Goal: Task Accomplishment & Management: Use online tool/utility

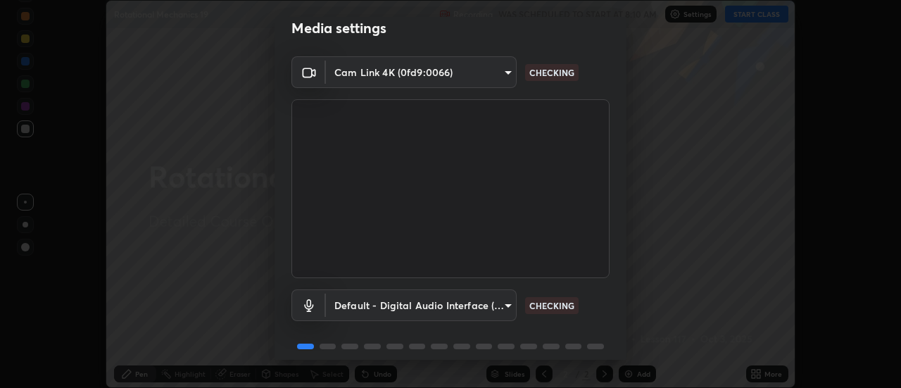
scroll to position [74, 0]
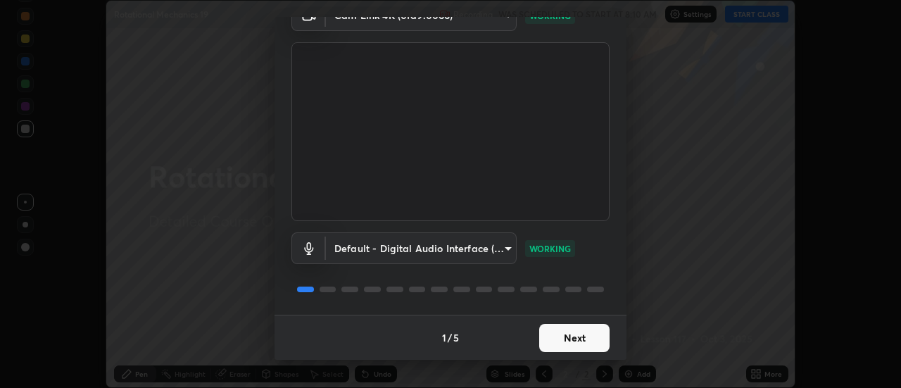
click at [565, 336] on button "Next" at bounding box center [574, 338] width 70 height 28
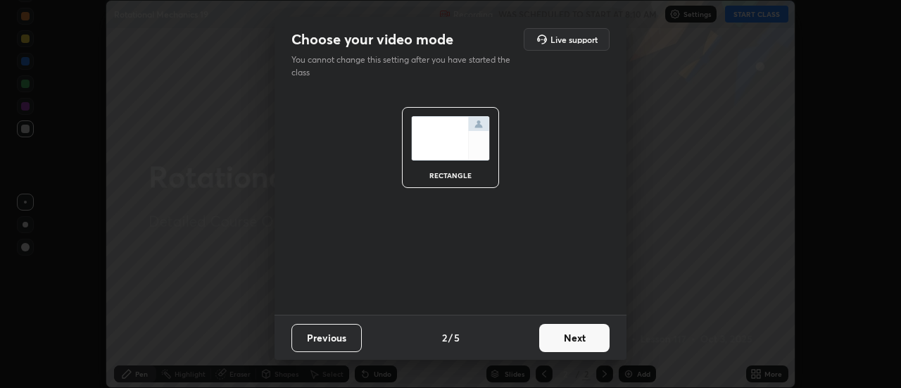
scroll to position [0, 0]
click at [564, 333] on button "Next" at bounding box center [574, 338] width 70 height 28
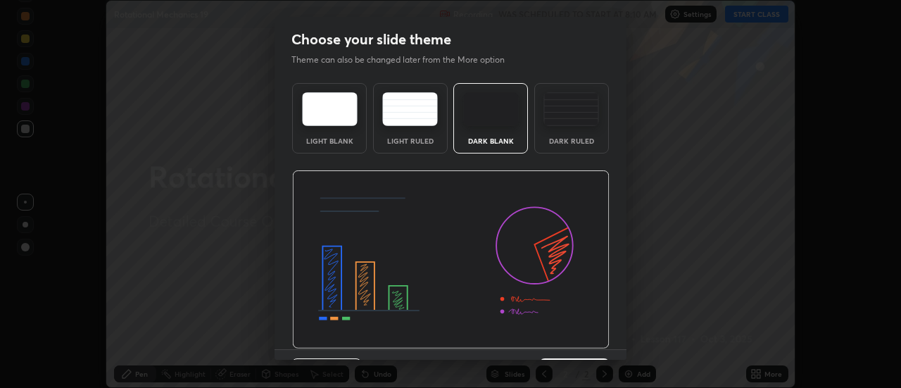
click at [563, 137] on div "Dark Ruled" at bounding box center [571, 140] width 56 height 7
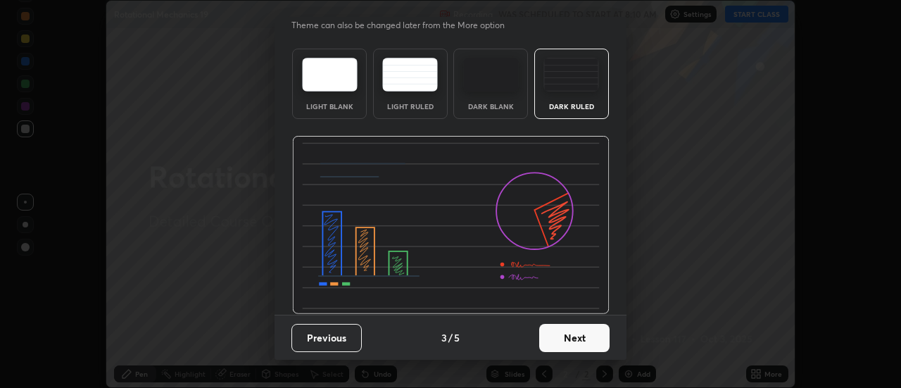
click at [560, 338] on button "Next" at bounding box center [574, 338] width 70 height 28
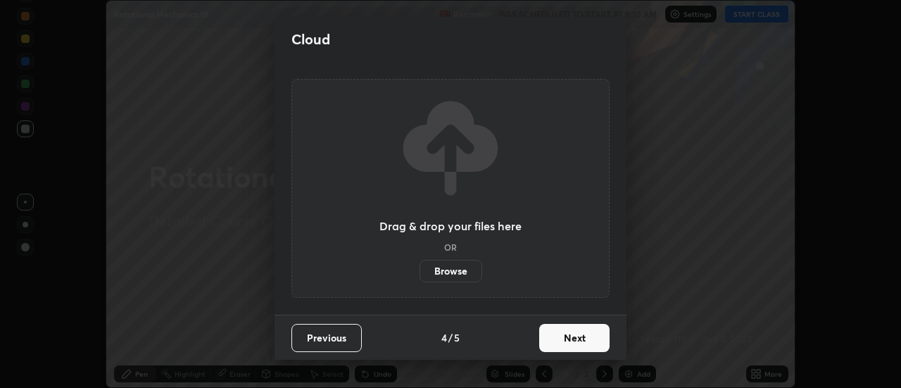
click at [555, 332] on button "Next" at bounding box center [574, 338] width 70 height 28
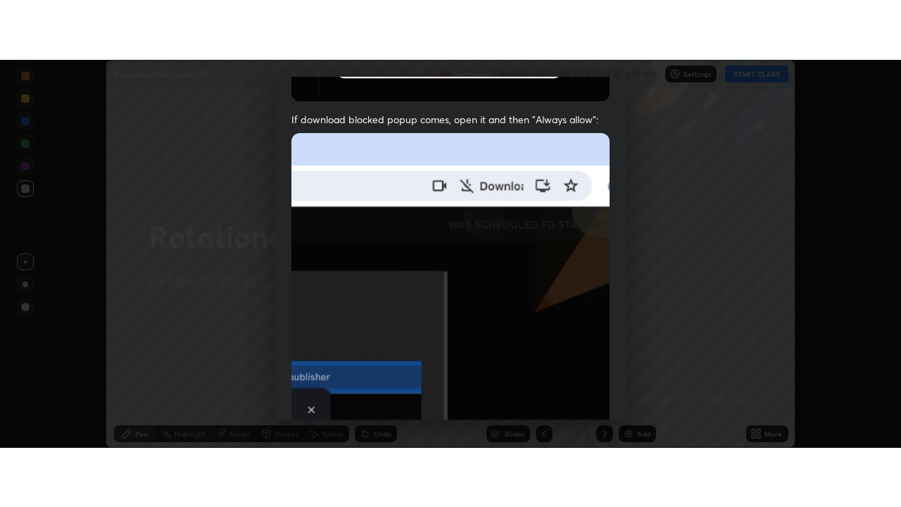
scroll to position [361, 0]
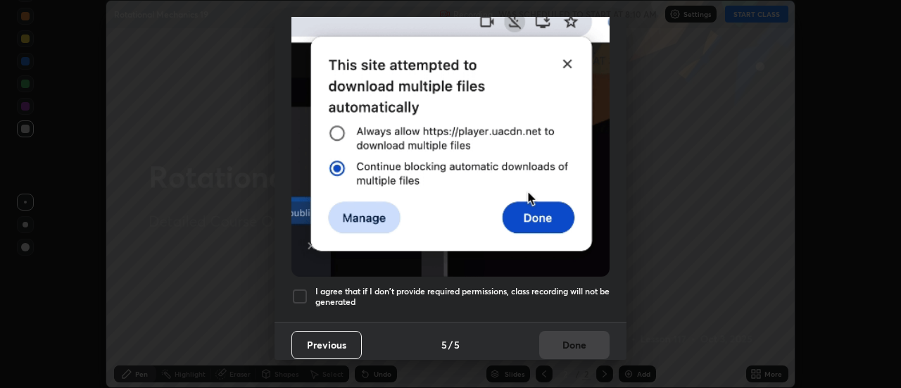
click at [491, 296] on h5 "I agree that if I don't provide required permissions, class recording will not …" at bounding box center [462, 297] width 294 height 22
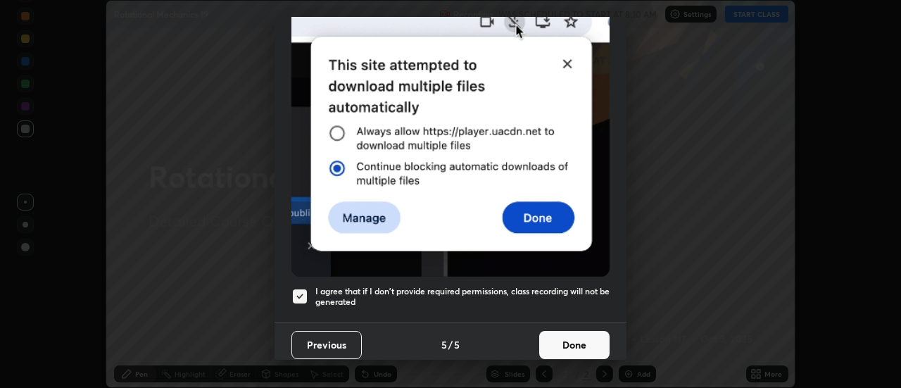
click at [566, 334] on button "Done" at bounding box center [574, 345] width 70 height 28
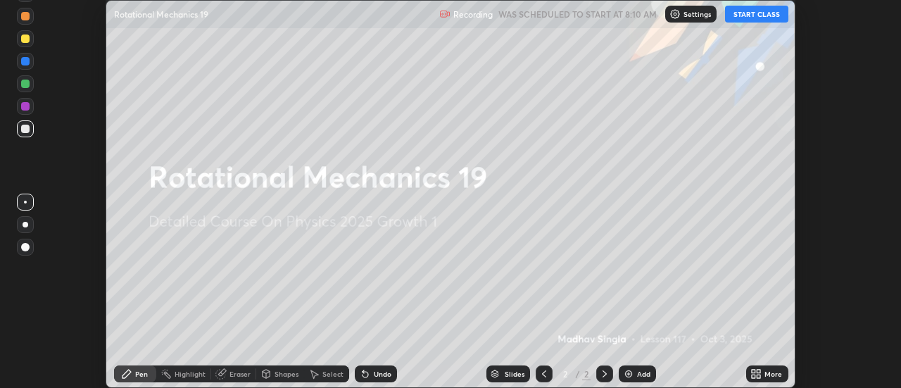
click at [770, 374] on div "More" at bounding box center [773, 373] width 18 height 7
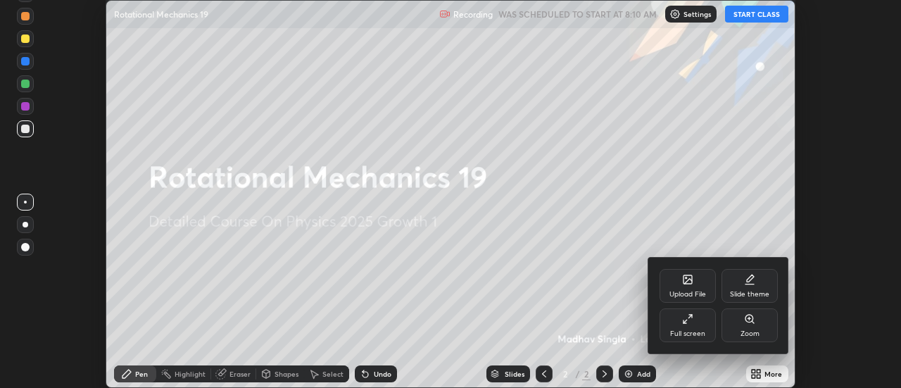
click at [698, 329] on div "Full screen" at bounding box center [688, 325] width 56 height 34
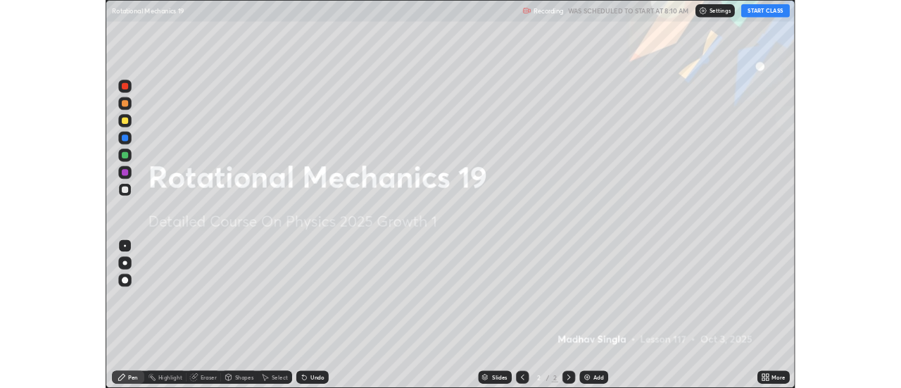
scroll to position [507, 901]
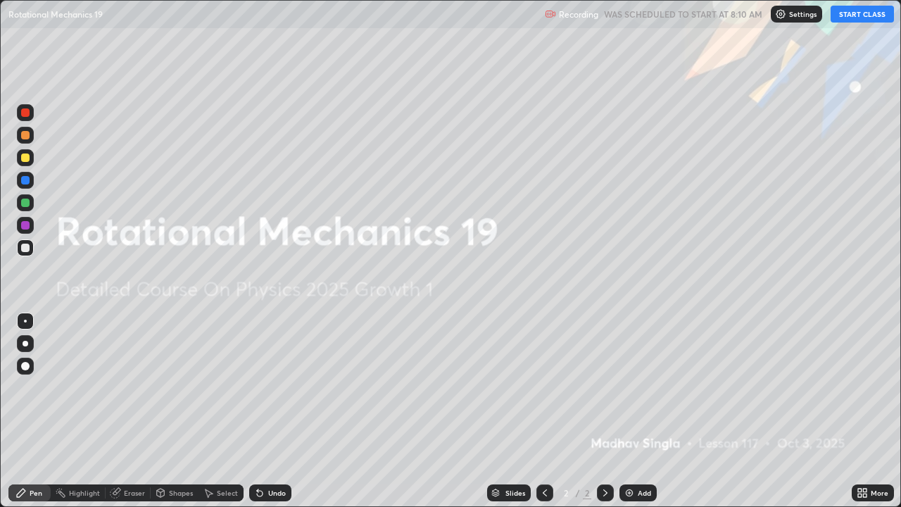
click at [862, 21] on button "START CLASS" at bounding box center [862, 14] width 63 height 17
click at [25, 203] on div at bounding box center [25, 203] width 8 height 8
click at [633, 387] on img at bounding box center [629, 492] width 11 height 11
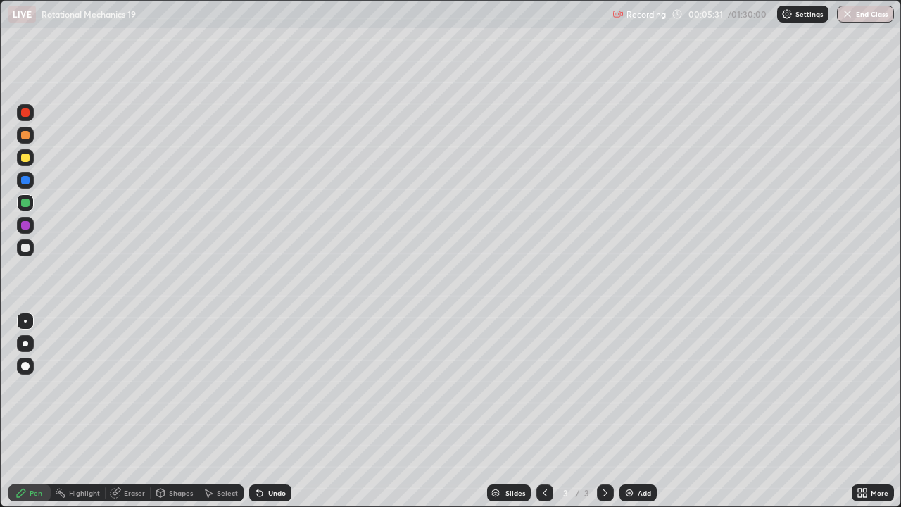
click at [32, 137] on div at bounding box center [25, 135] width 17 height 17
click at [276, 387] on div "Undo" at bounding box center [270, 492] width 42 height 17
click at [267, 387] on div "Undo" at bounding box center [270, 492] width 42 height 17
click at [268, 387] on div "Undo" at bounding box center [270, 492] width 42 height 17
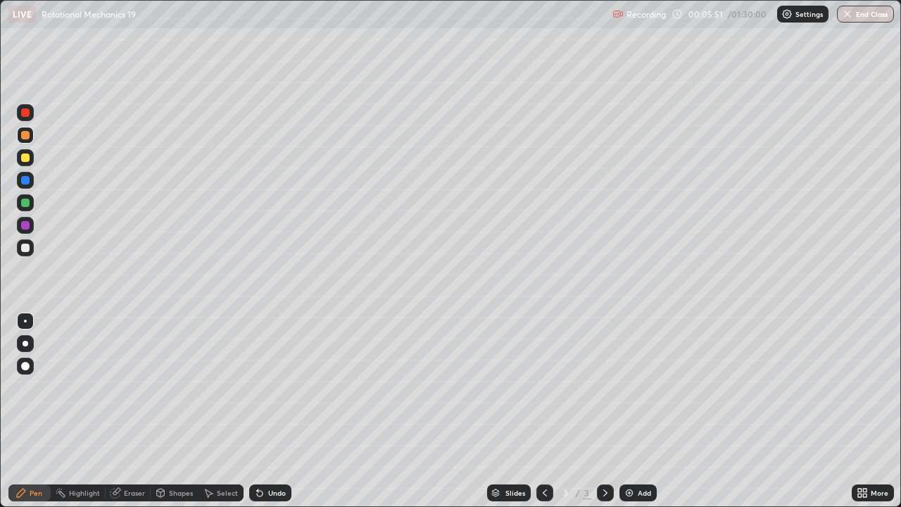
click at [265, 387] on div "Undo" at bounding box center [270, 492] width 42 height 17
click at [264, 387] on div "Undo" at bounding box center [270, 492] width 42 height 17
click at [261, 387] on icon at bounding box center [259, 492] width 11 height 11
click at [260, 387] on icon at bounding box center [259, 492] width 11 height 11
click at [258, 387] on div "Undo" at bounding box center [270, 492] width 42 height 17
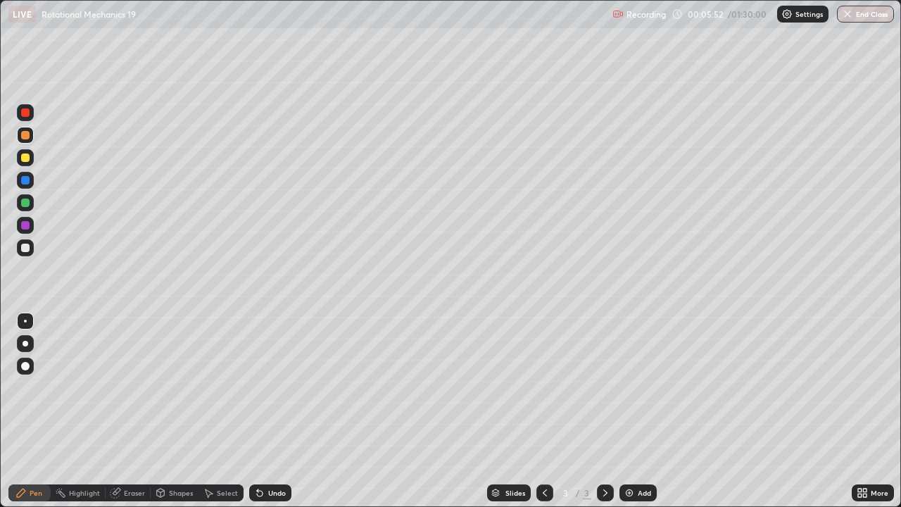
click at [257, 387] on div "Undo" at bounding box center [270, 492] width 42 height 17
click at [258, 387] on icon at bounding box center [260, 494] width 6 height 6
click at [268, 387] on div "Undo" at bounding box center [277, 492] width 18 height 7
click at [124, 387] on div "Eraser" at bounding box center [134, 492] width 21 height 7
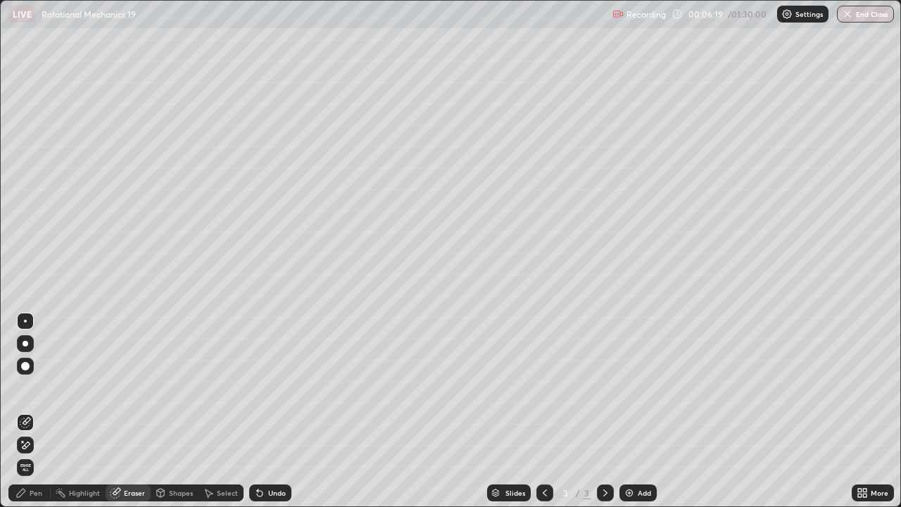
click at [28, 387] on div "Pen" at bounding box center [29, 492] width 42 height 17
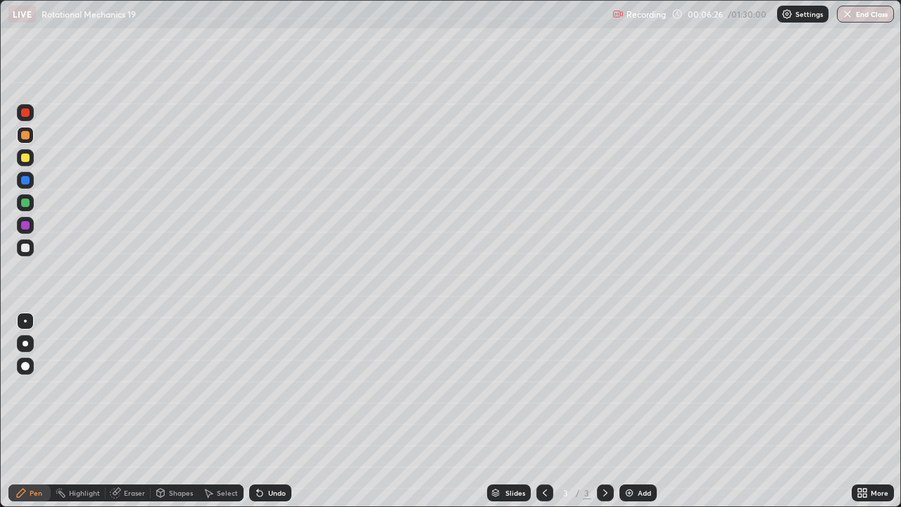
click at [22, 255] on div at bounding box center [25, 247] width 17 height 17
click at [17, 203] on div at bounding box center [25, 202] width 17 height 17
click at [27, 251] on div at bounding box center [25, 248] width 8 height 8
click at [282, 387] on div "Undo" at bounding box center [277, 492] width 18 height 7
click at [24, 210] on div at bounding box center [25, 202] width 17 height 17
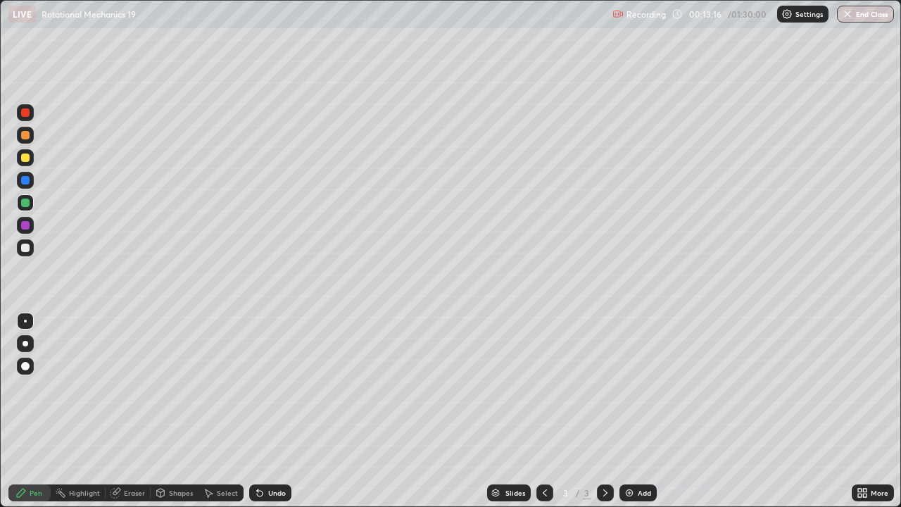
click at [642, 387] on div "Add" at bounding box center [644, 492] width 13 height 7
click at [31, 138] on div at bounding box center [25, 135] width 17 height 17
click at [282, 387] on div "Undo" at bounding box center [277, 492] width 18 height 7
click at [27, 248] on div at bounding box center [25, 248] width 8 height 8
click at [173, 387] on div "Shapes" at bounding box center [181, 492] width 24 height 7
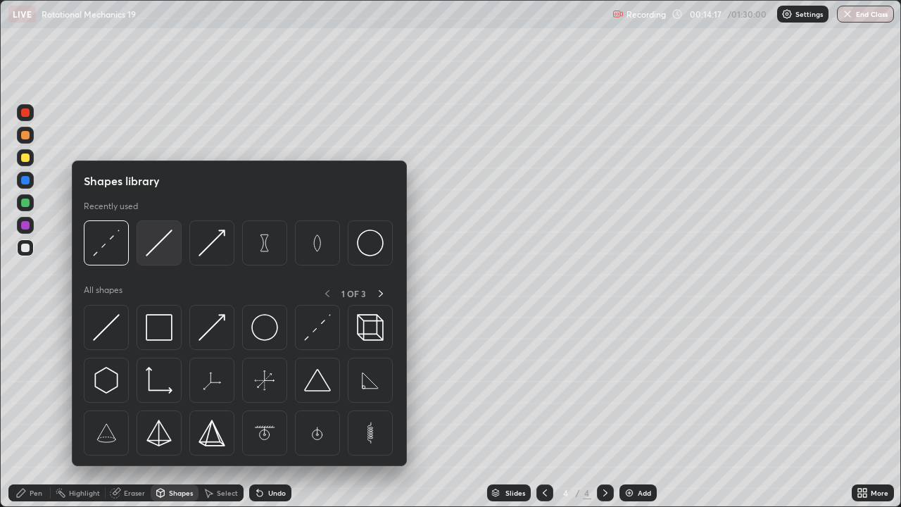
click at [163, 249] on img at bounding box center [159, 242] width 27 height 27
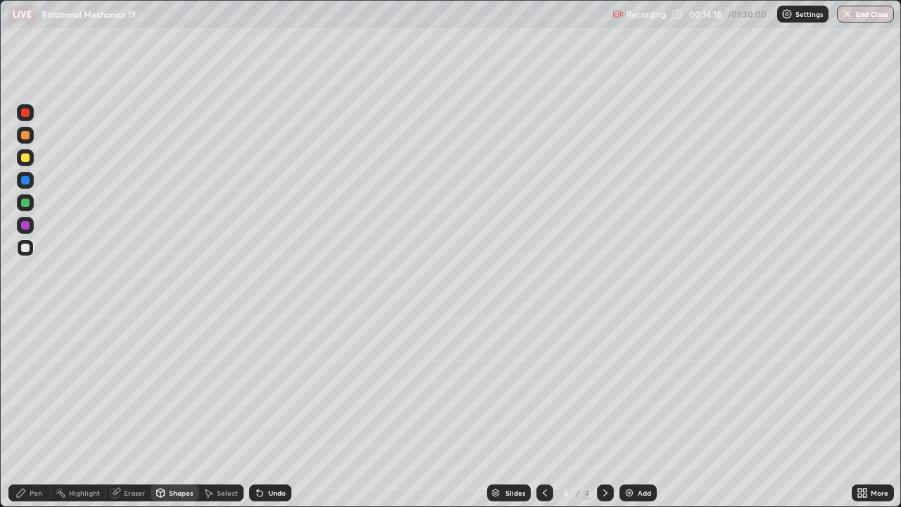
click at [25, 135] on div at bounding box center [25, 135] width 8 height 8
click at [23, 387] on icon at bounding box center [20, 492] width 11 height 11
click at [32, 387] on div "Pen" at bounding box center [29, 492] width 42 height 17
click at [25, 253] on div at bounding box center [25, 247] width 17 height 17
click at [31, 202] on div at bounding box center [25, 202] width 17 height 17
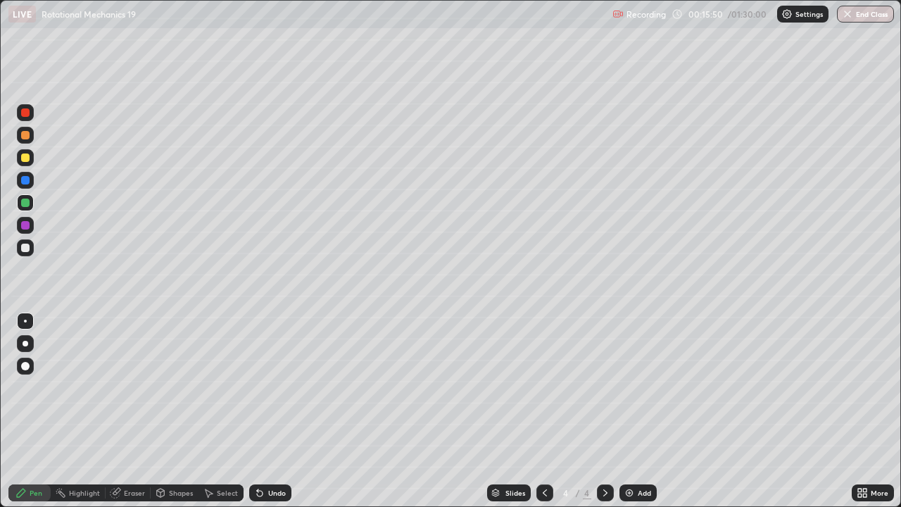
click at [27, 251] on div at bounding box center [25, 248] width 8 height 8
click at [275, 387] on div "Undo" at bounding box center [277, 492] width 18 height 7
click at [26, 135] on div at bounding box center [25, 135] width 8 height 8
click at [27, 248] on div at bounding box center [25, 248] width 8 height 8
click at [31, 205] on div at bounding box center [25, 202] width 17 height 17
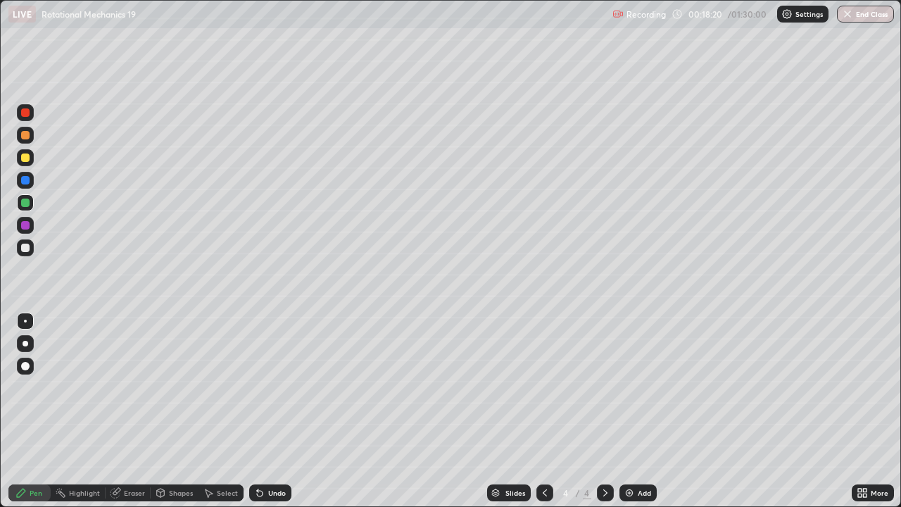
click at [23, 153] on div at bounding box center [25, 157] width 8 height 8
click at [258, 387] on icon at bounding box center [260, 494] width 6 height 6
click at [31, 256] on div at bounding box center [25, 248] width 17 height 23
click at [641, 387] on div "Add" at bounding box center [644, 492] width 13 height 7
click at [543, 387] on icon at bounding box center [545, 492] width 4 height 7
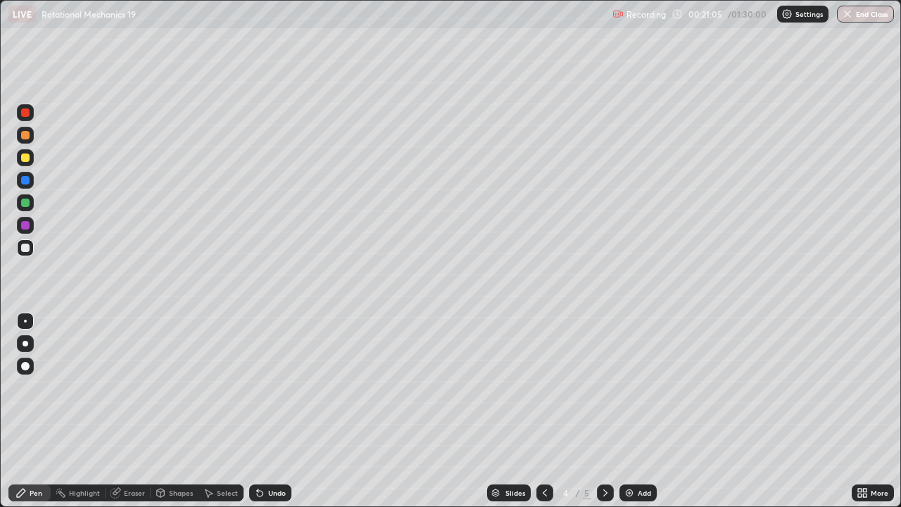
click at [277, 387] on div "Undo" at bounding box center [277, 492] width 18 height 7
click at [273, 387] on div "Undo" at bounding box center [277, 492] width 18 height 7
click at [270, 387] on div "Undo" at bounding box center [277, 492] width 18 height 7
click at [24, 188] on div at bounding box center [25, 180] width 17 height 17
click at [278, 387] on div "Undo" at bounding box center [270, 492] width 42 height 17
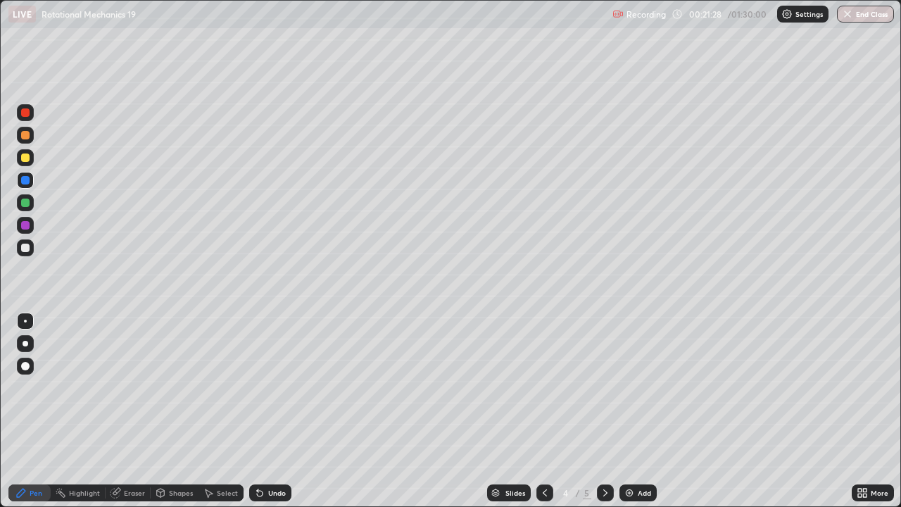
click at [604, 387] on icon at bounding box center [605, 492] width 11 height 11
click at [23, 246] on div at bounding box center [25, 248] width 8 height 8
click at [261, 387] on icon at bounding box center [259, 492] width 11 height 11
click at [543, 387] on icon at bounding box center [544, 492] width 11 height 11
click at [604, 387] on icon at bounding box center [605, 492] width 11 height 11
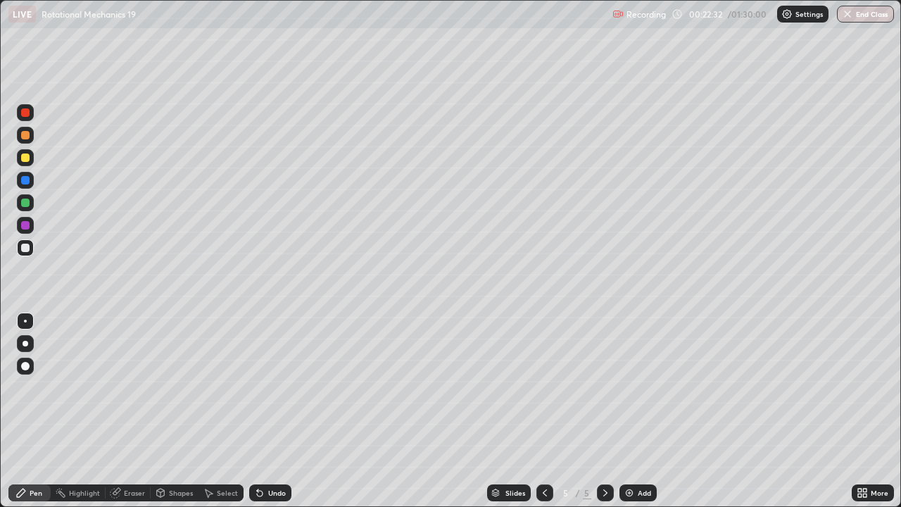
click at [272, 387] on div "Undo" at bounding box center [270, 492] width 42 height 17
click at [272, 387] on div "Undo" at bounding box center [277, 492] width 18 height 7
click at [273, 387] on div "Undo" at bounding box center [277, 492] width 18 height 7
click at [272, 387] on div "Undo" at bounding box center [277, 492] width 18 height 7
click at [271, 387] on div "Undo" at bounding box center [270, 492] width 42 height 17
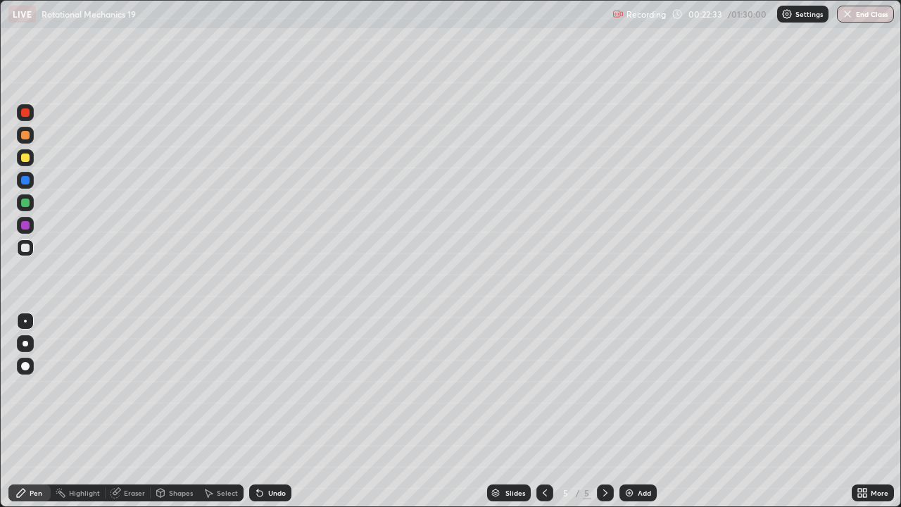
click at [268, 387] on div "Undo" at bounding box center [270, 492] width 42 height 17
click at [270, 387] on div "Undo" at bounding box center [270, 492] width 42 height 17
click at [275, 387] on div "Undo" at bounding box center [270, 492] width 42 height 17
click at [272, 387] on div "Undo" at bounding box center [270, 492] width 42 height 17
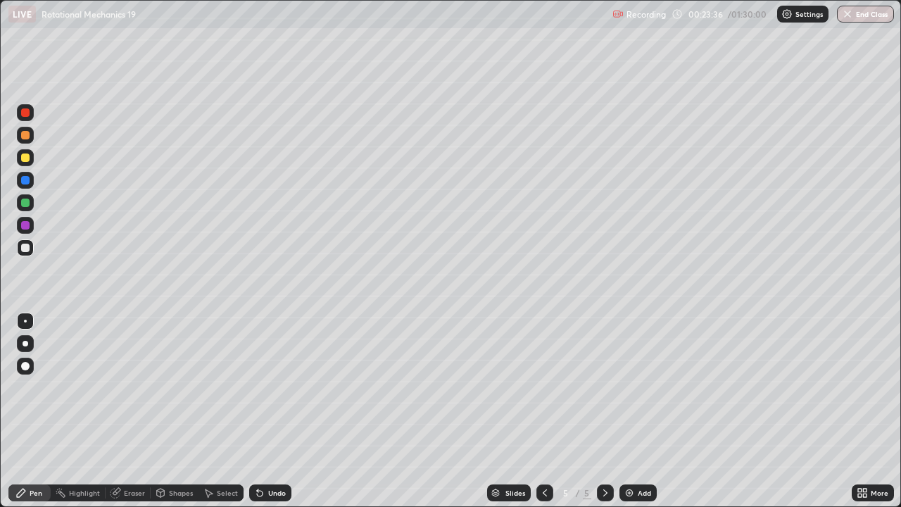
click at [255, 387] on icon at bounding box center [259, 492] width 11 height 11
click at [258, 387] on icon at bounding box center [260, 494] width 6 height 6
click at [273, 387] on div "Undo" at bounding box center [268, 493] width 48 height 28
click at [268, 387] on div "Undo" at bounding box center [277, 492] width 18 height 7
click at [269, 387] on div "Undo" at bounding box center [277, 492] width 18 height 7
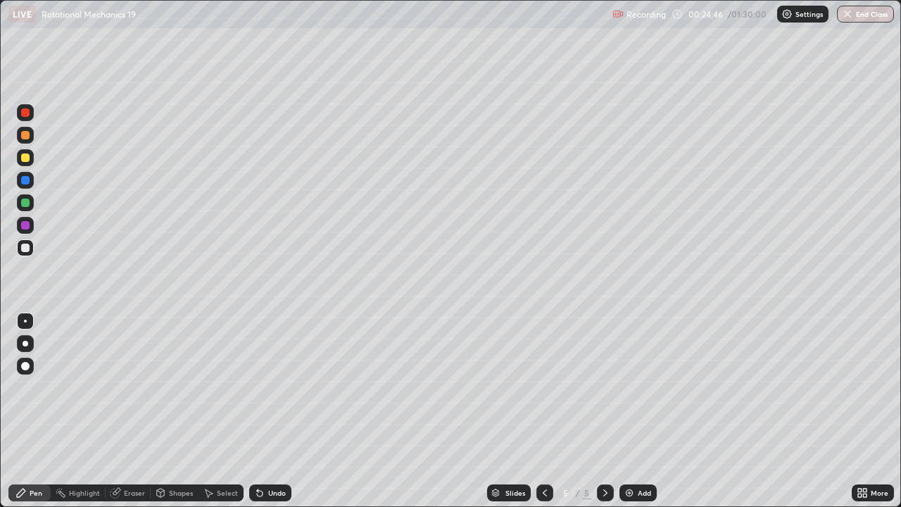
click at [27, 203] on div at bounding box center [25, 203] width 8 height 8
click at [20, 249] on div at bounding box center [25, 247] width 17 height 17
click at [263, 387] on div "Undo" at bounding box center [270, 492] width 42 height 17
click at [131, 387] on div "Eraser" at bounding box center [134, 492] width 21 height 7
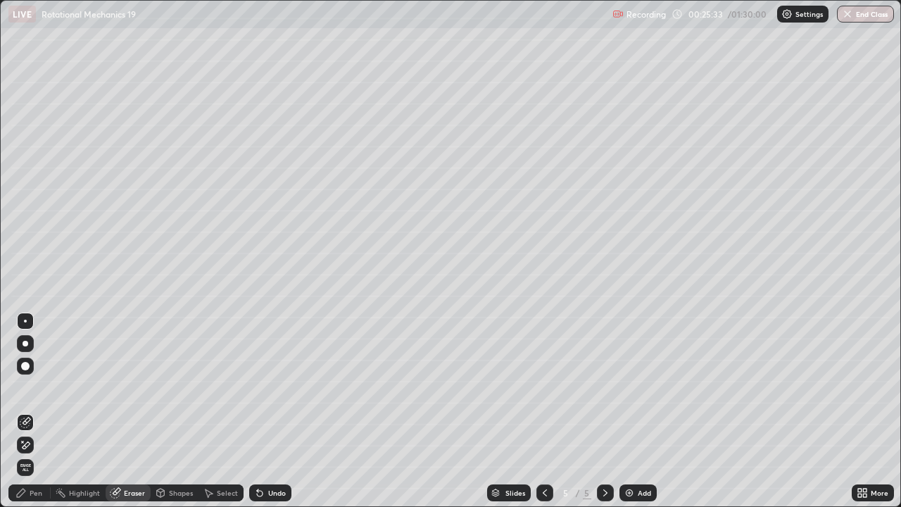
click at [34, 387] on div "Pen" at bounding box center [36, 492] width 13 height 7
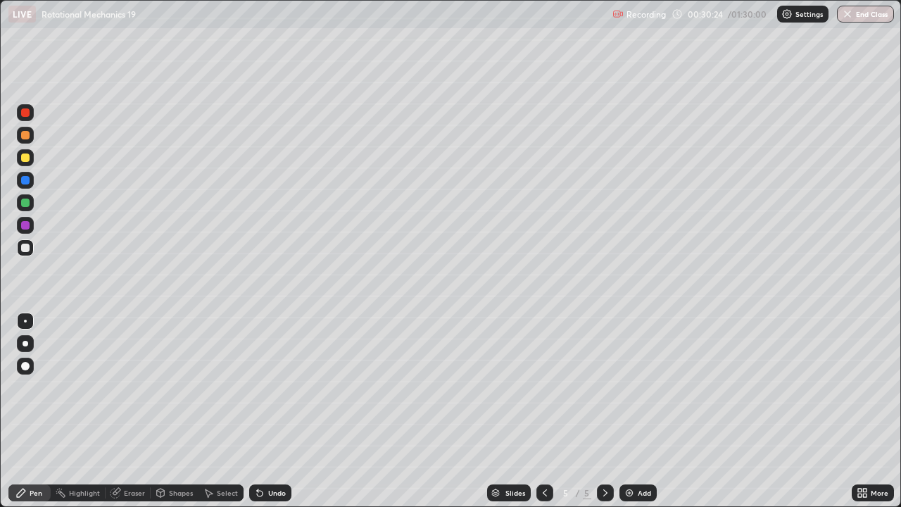
click at [639, 387] on div "Add" at bounding box center [644, 492] width 13 height 7
click at [25, 203] on div at bounding box center [25, 203] width 8 height 8
click at [21, 250] on div at bounding box center [25, 248] width 8 height 8
click at [25, 139] on div at bounding box center [25, 135] width 8 height 8
click at [179, 387] on div "Shapes" at bounding box center [175, 492] width 48 height 17
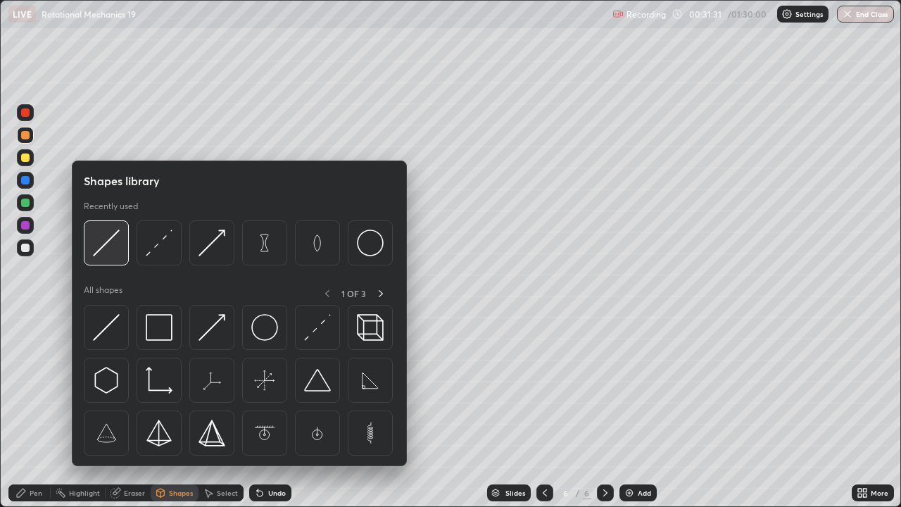
click at [116, 251] on img at bounding box center [106, 242] width 27 height 27
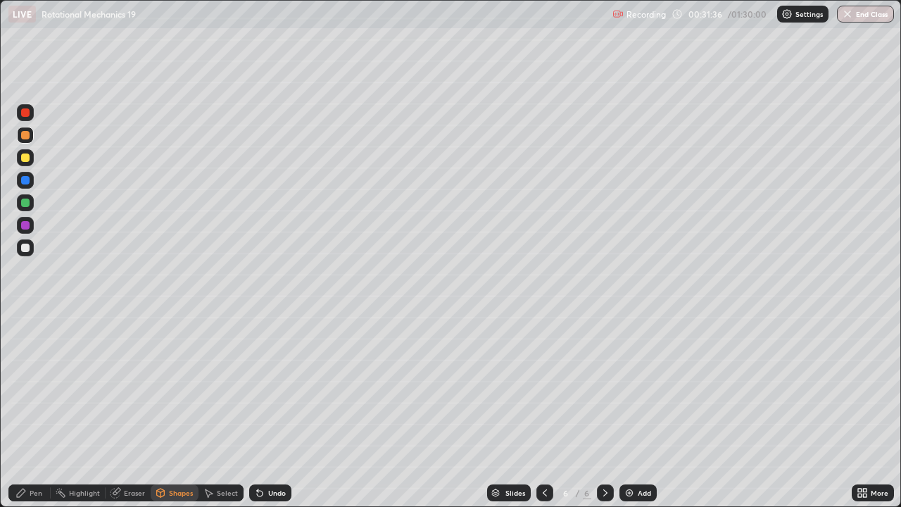
click at [261, 387] on icon at bounding box center [259, 492] width 11 height 11
click at [264, 387] on div "Undo" at bounding box center [270, 492] width 42 height 17
click at [274, 387] on div "Undo" at bounding box center [277, 492] width 18 height 7
click at [32, 387] on div "Pen" at bounding box center [36, 492] width 13 height 7
click at [176, 387] on div "Shapes" at bounding box center [181, 492] width 24 height 7
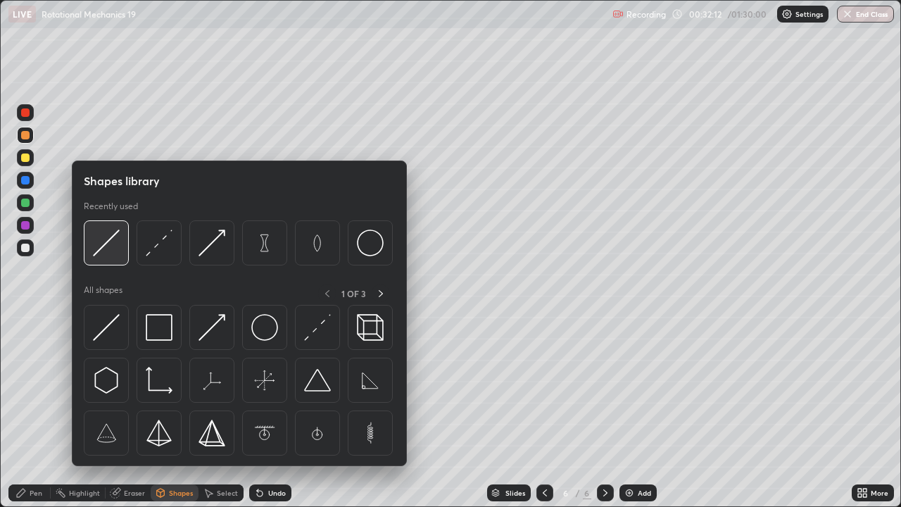
click at [112, 257] on div at bounding box center [106, 242] width 45 height 45
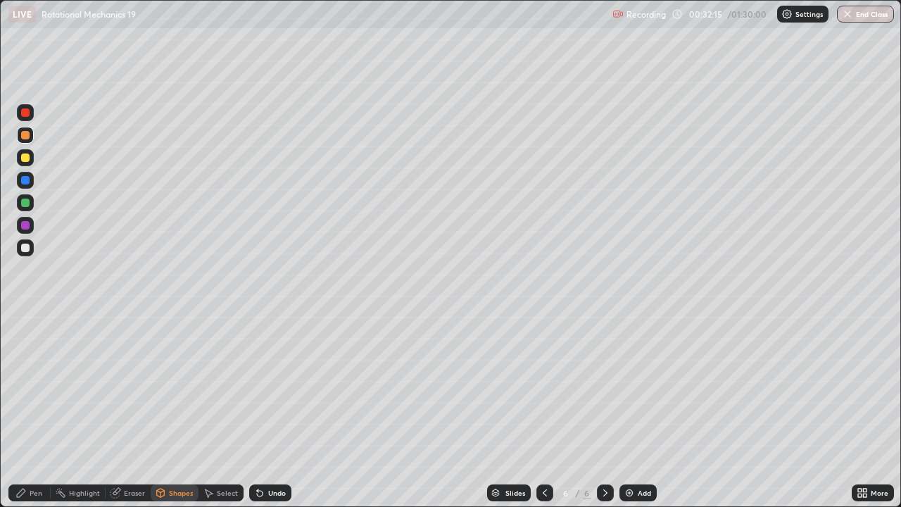
click at [30, 387] on div "Pen" at bounding box center [36, 492] width 13 height 7
click at [181, 387] on div "Shapes" at bounding box center [181, 492] width 24 height 7
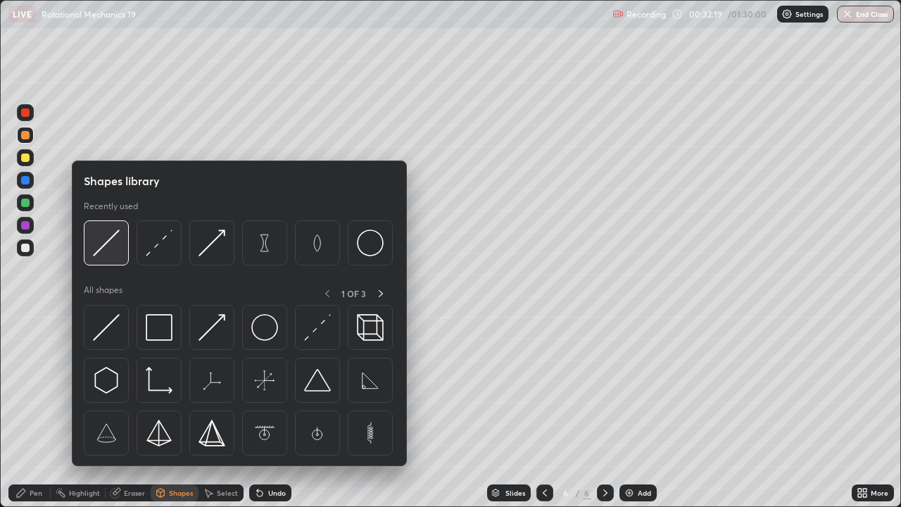
click at [116, 258] on div at bounding box center [106, 242] width 45 height 45
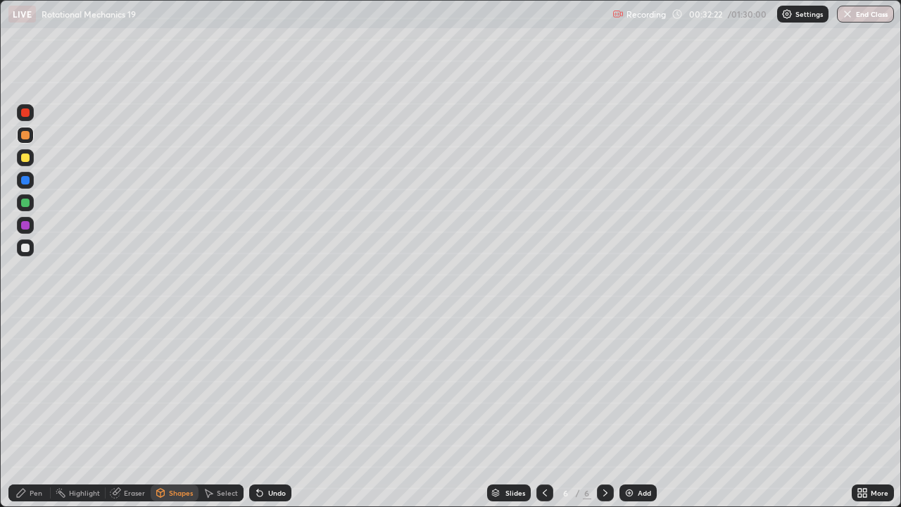
click at [35, 387] on div "Pen" at bounding box center [36, 492] width 13 height 7
click at [172, 387] on div "Shapes" at bounding box center [181, 492] width 24 height 7
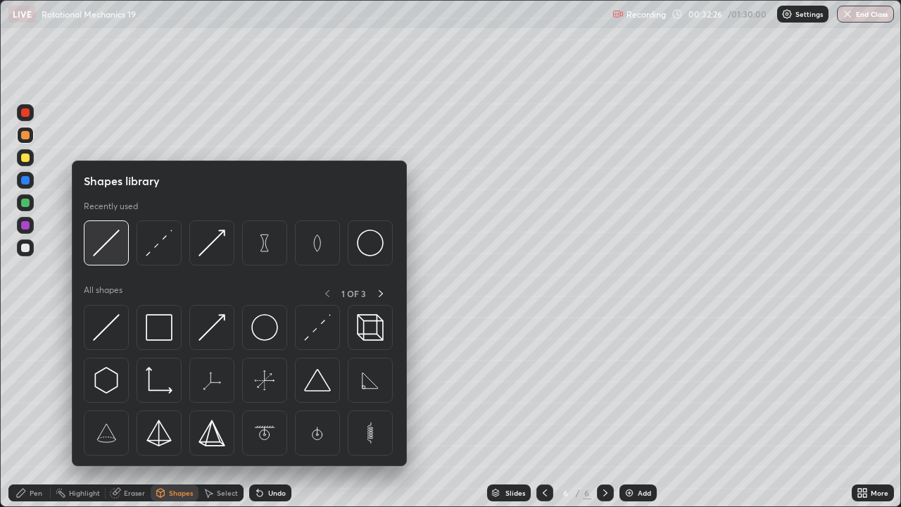
click at [113, 256] on img at bounding box center [106, 242] width 27 height 27
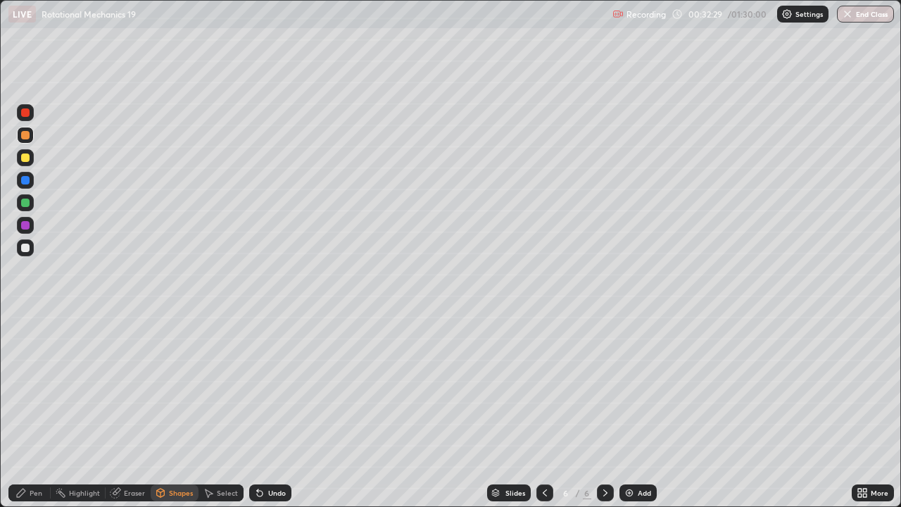
click at [32, 387] on div "Pen" at bounding box center [36, 492] width 13 height 7
click at [131, 387] on div "Eraser" at bounding box center [134, 492] width 21 height 7
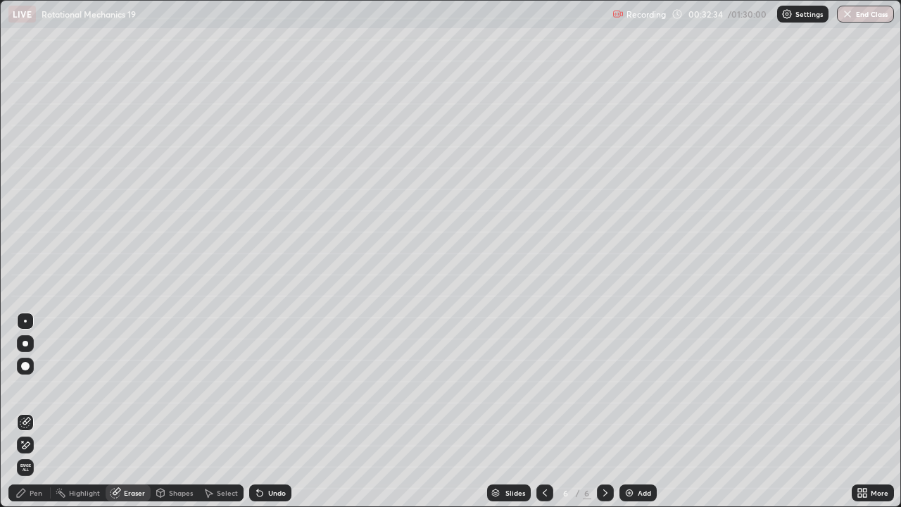
click at [160, 387] on icon at bounding box center [160, 494] width 0 height 5
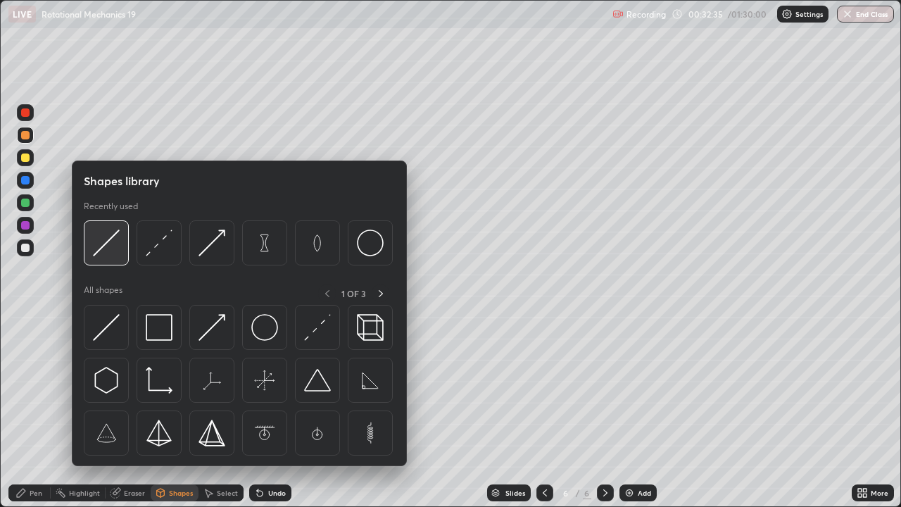
click at [116, 257] on div at bounding box center [106, 242] width 45 height 45
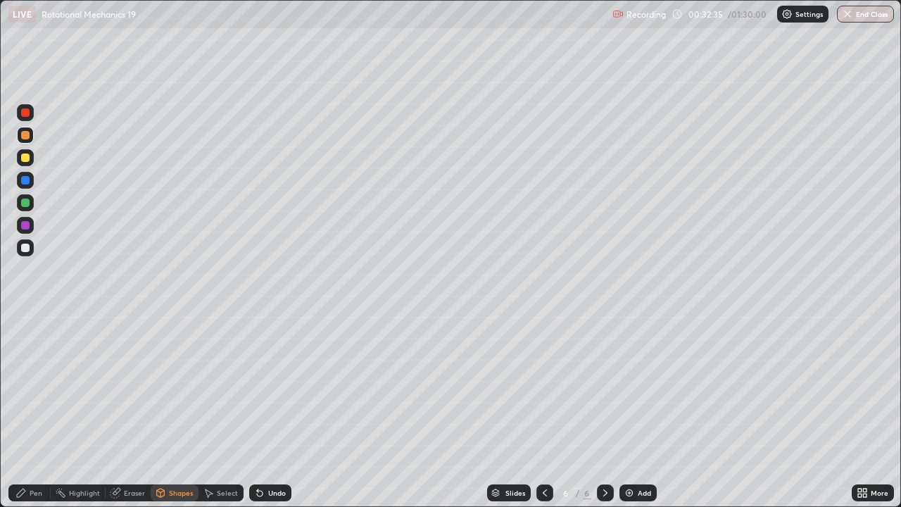
click at [26, 208] on div at bounding box center [25, 202] width 17 height 17
click at [25, 136] on div at bounding box center [25, 135] width 8 height 8
click at [39, 387] on div "Pen" at bounding box center [36, 492] width 13 height 7
click at [176, 387] on div "Shapes" at bounding box center [175, 492] width 48 height 17
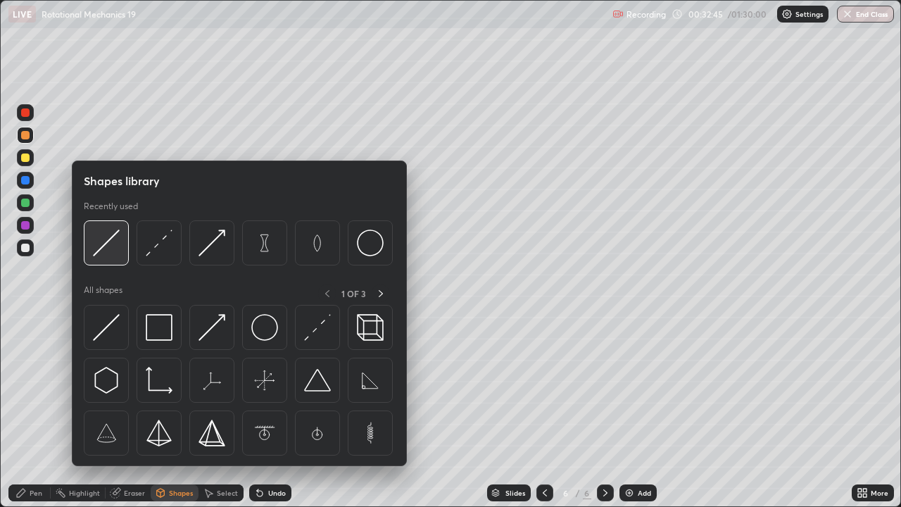
click at [113, 258] on div at bounding box center [106, 242] width 45 height 45
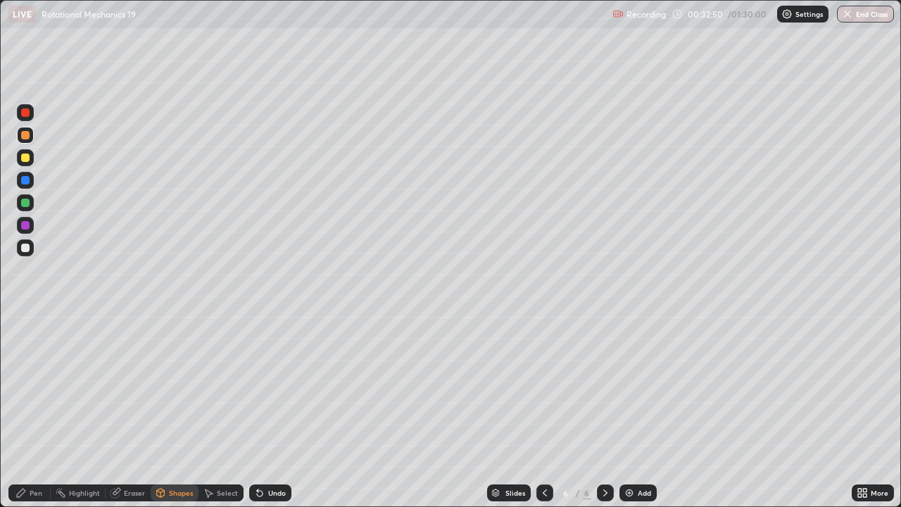
click at [36, 387] on div "Pen" at bounding box center [36, 492] width 13 height 7
click at [182, 387] on div "Shapes" at bounding box center [181, 492] width 24 height 7
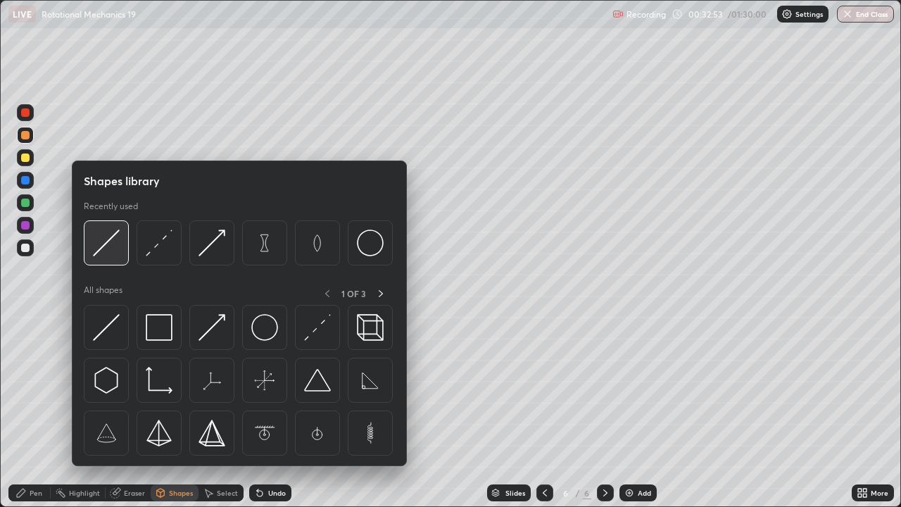
click at [118, 252] on img at bounding box center [106, 242] width 27 height 27
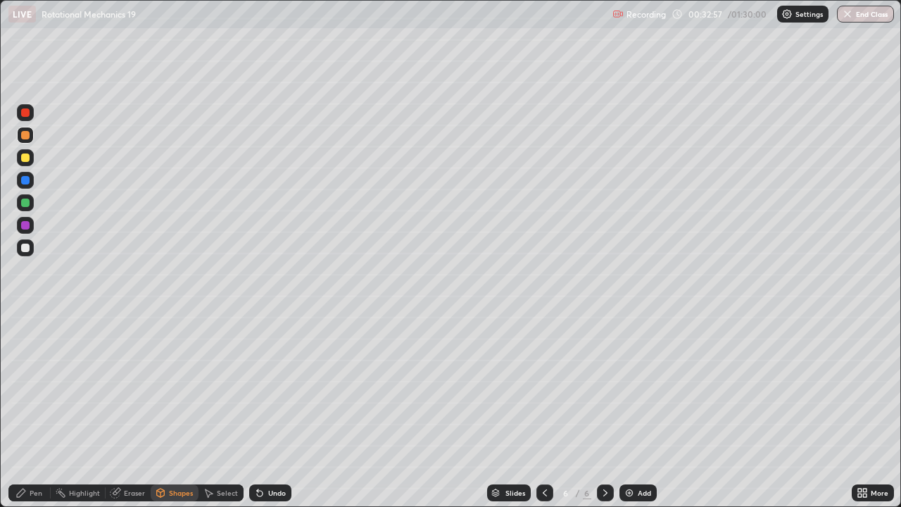
click at [34, 387] on div "Pen" at bounding box center [36, 492] width 13 height 7
click at [178, 387] on div "Shapes" at bounding box center [181, 492] width 24 height 7
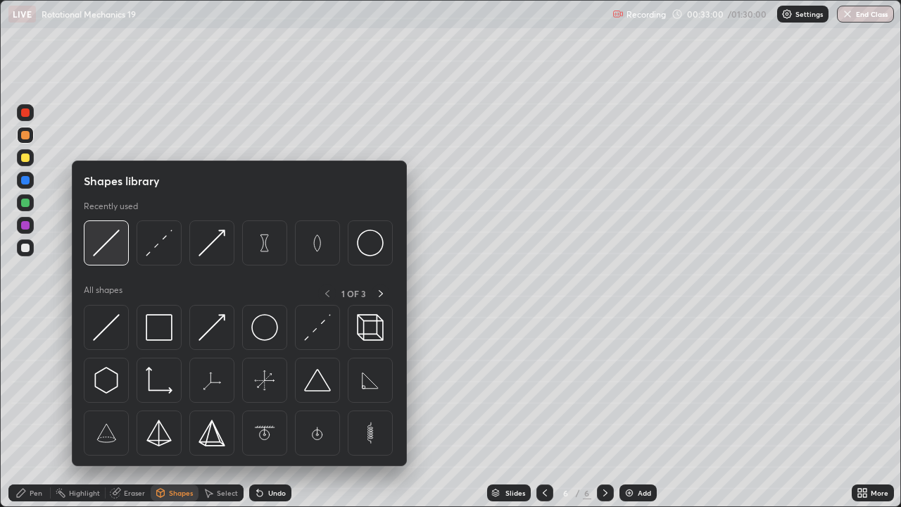
click at [120, 253] on div at bounding box center [106, 242] width 45 height 45
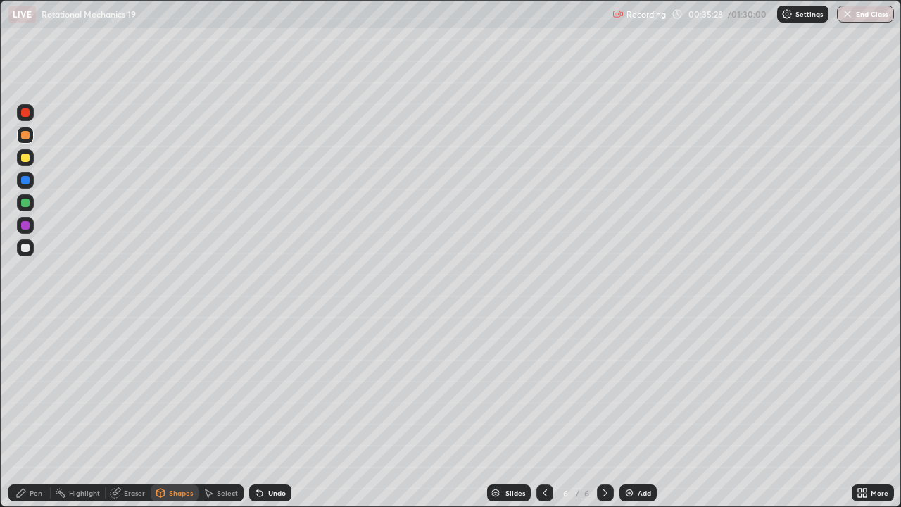
click at [25, 248] on div at bounding box center [25, 248] width 8 height 8
click at [271, 387] on div "Undo" at bounding box center [270, 492] width 42 height 17
click at [282, 387] on div "Undo" at bounding box center [277, 492] width 18 height 7
click at [25, 387] on icon at bounding box center [21, 493] width 8 height 8
click at [263, 387] on icon at bounding box center [259, 492] width 11 height 11
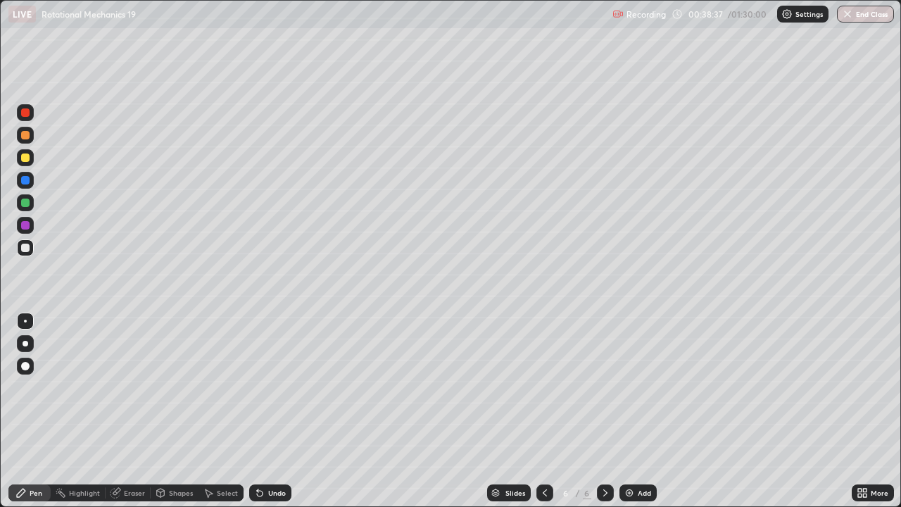
click at [274, 387] on div "Undo" at bounding box center [277, 492] width 18 height 7
click at [275, 387] on div "Undo" at bounding box center [277, 492] width 18 height 7
click at [278, 387] on div "Undo" at bounding box center [270, 492] width 42 height 17
click at [282, 387] on div "Undo" at bounding box center [270, 492] width 42 height 17
click at [124, 387] on div "Eraser" at bounding box center [128, 492] width 45 height 17
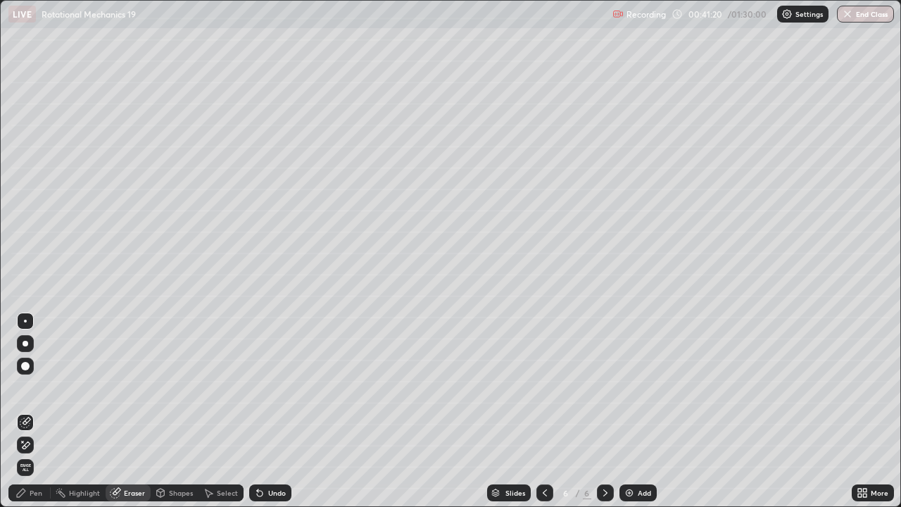
click at [15, 387] on div "Pen" at bounding box center [29, 492] width 42 height 17
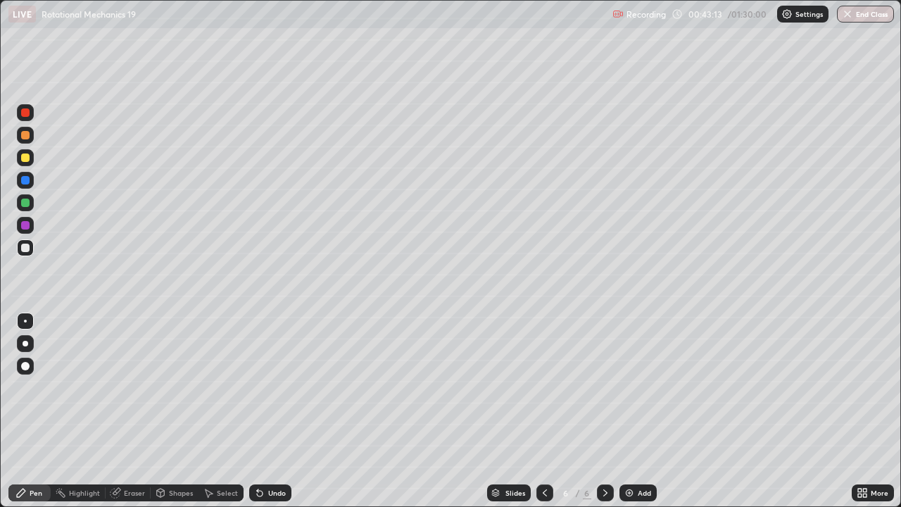
click at [633, 387] on img at bounding box center [629, 492] width 11 height 11
click at [28, 203] on div at bounding box center [25, 203] width 8 height 8
click at [29, 255] on div at bounding box center [25, 247] width 17 height 17
click at [542, 387] on icon at bounding box center [544, 492] width 11 height 11
click at [605, 387] on icon at bounding box center [605, 492] width 11 height 11
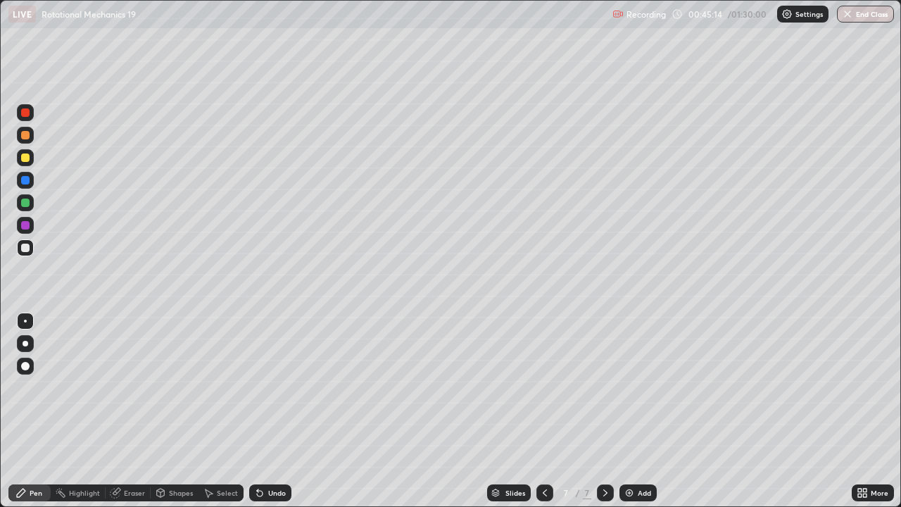
click at [131, 387] on div "Eraser" at bounding box center [134, 492] width 21 height 7
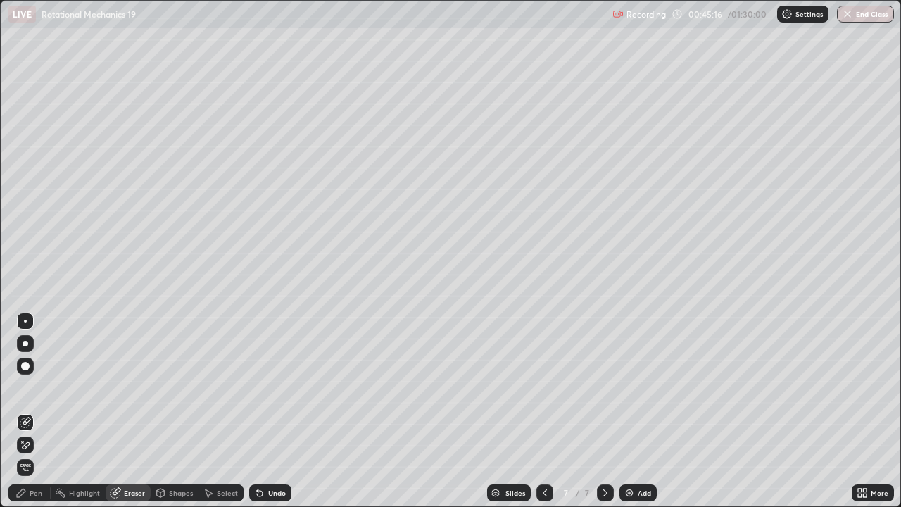
click at [23, 387] on icon at bounding box center [21, 493] width 8 height 8
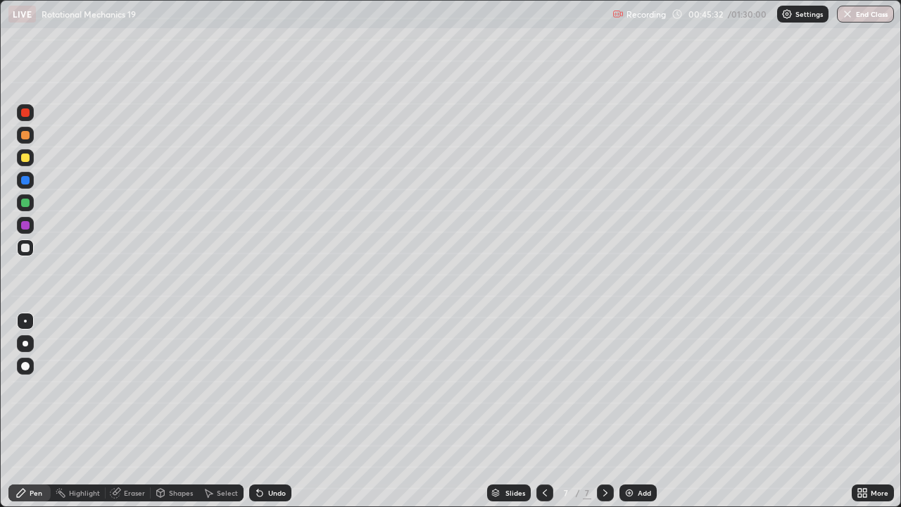
click at [542, 387] on icon at bounding box center [544, 492] width 11 height 11
click at [605, 387] on icon at bounding box center [605, 492] width 11 height 11
click at [634, 387] on div "Add" at bounding box center [637, 492] width 37 height 17
click at [163, 387] on icon at bounding box center [161, 493] width 8 height 8
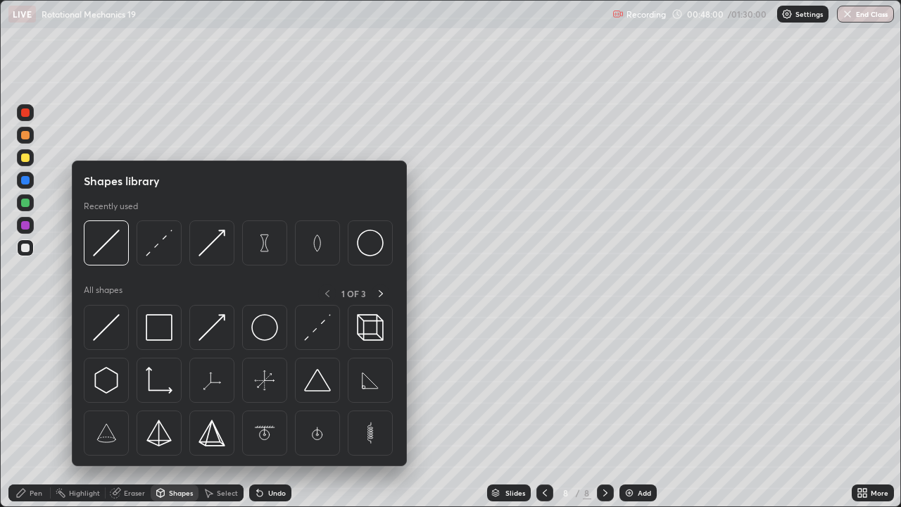
click at [25, 136] on div at bounding box center [25, 135] width 8 height 8
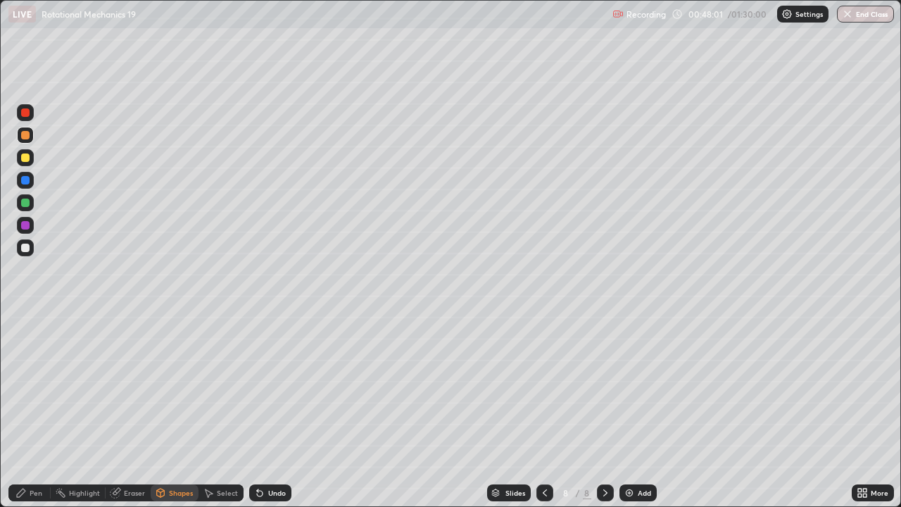
click at [36, 387] on div "Pen" at bounding box center [36, 492] width 13 height 7
click at [23, 254] on div at bounding box center [25, 247] width 17 height 17
click at [277, 387] on div "Undo" at bounding box center [270, 492] width 42 height 17
click at [270, 387] on div "Undo" at bounding box center [277, 492] width 18 height 7
click at [273, 387] on div "Undo" at bounding box center [277, 492] width 18 height 7
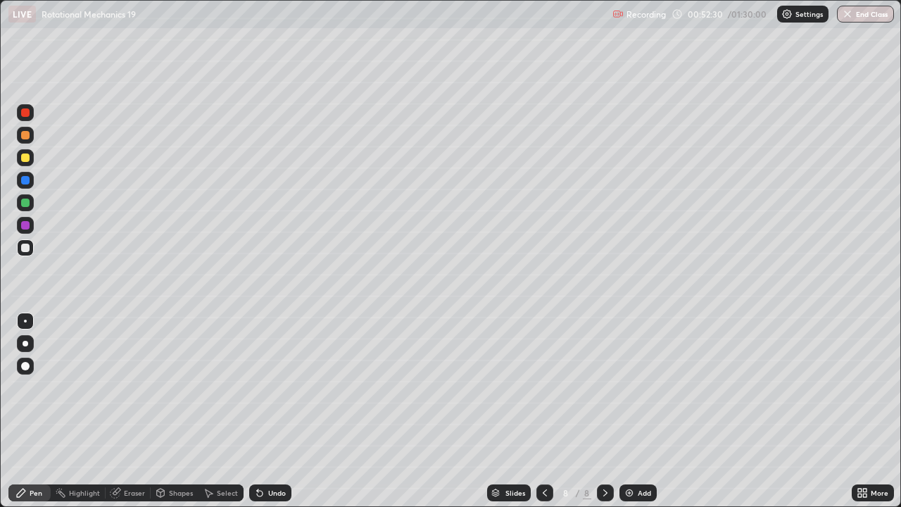
click at [641, 387] on div "Add" at bounding box center [644, 492] width 13 height 7
click at [542, 387] on icon at bounding box center [544, 492] width 11 height 11
click at [604, 387] on icon at bounding box center [605, 492] width 11 height 11
click at [536, 387] on div at bounding box center [544, 492] width 17 height 17
click at [604, 387] on icon at bounding box center [605, 492] width 11 height 11
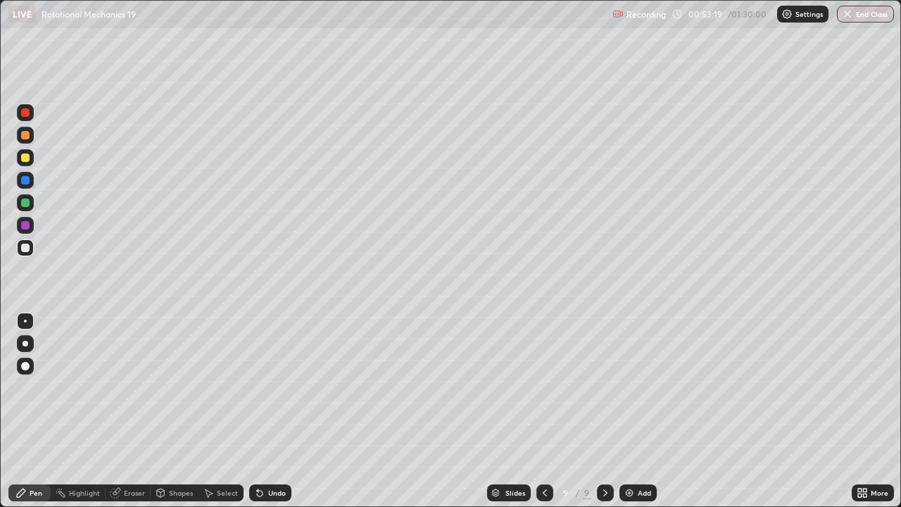
click at [541, 387] on icon at bounding box center [544, 492] width 11 height 11
click at [603, 387] on icon at bounding box center [605, 492] width 11 height 11
click at [542, 387] on icon at bounding box center [544, 492] width 11 height 11
click at [603, 387] on div at bounding box center [605, 492] width 17 height 17
click at [641, 387] on div "Add" at bounding box center [644, 492] width 13 height 7
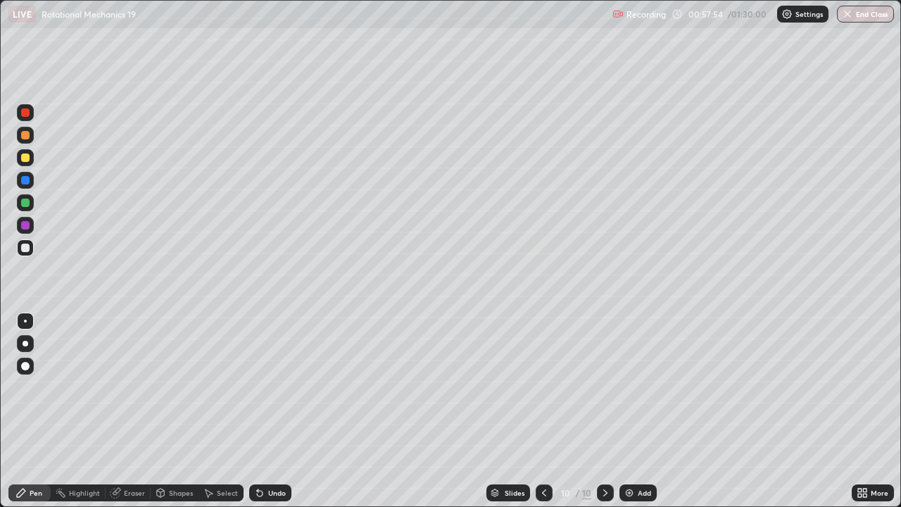
click at [27, 202] on div at bounding box center [25, 203] width 8 height 8
click at [26, 248] on div at bounding box center [25, 248] width 8 height 8
click at [277, 387] on div "Undo" at bounding box center [277, 492] width 18 height 7
click at [279, 387] on div "Undo" at bounding box center [277, 492] width 18 height 7
click at [125, 387] on div "Eraser" at bounding box center [134, 492] width 21 height 7
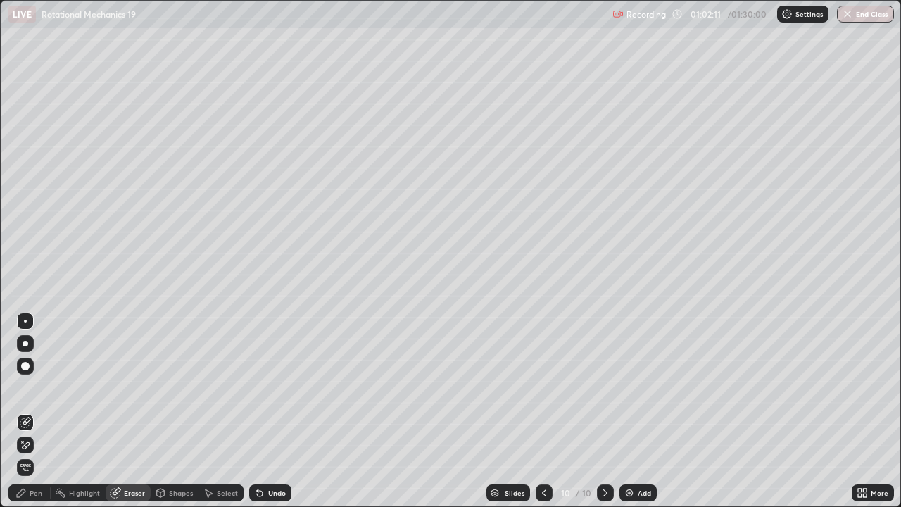
click at [272, 387] on div "Undo" at bounding box center [277, 492] width 18 height 7
click at [25, 387] on div "Pen" at bounding box center [29, 492] width 42 height 17
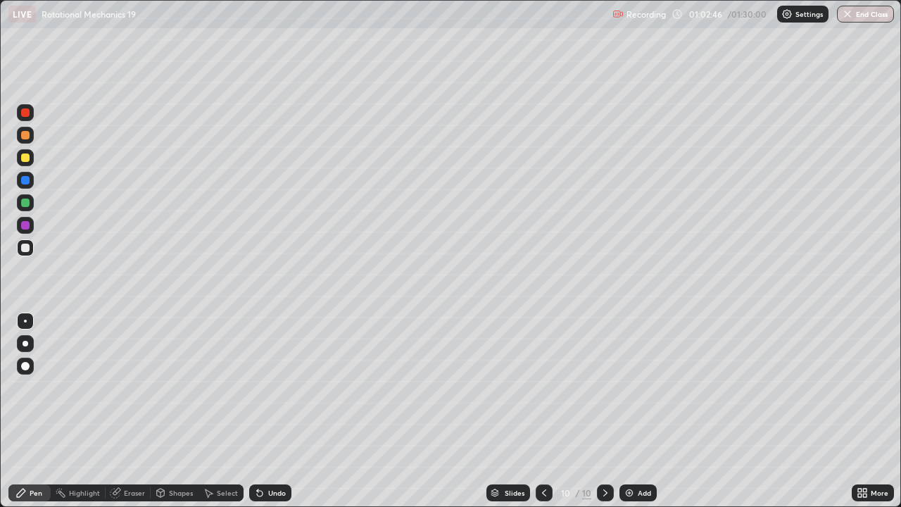
click at [119, 387] on icon at bounding box center [115, 492] width 11 height 11
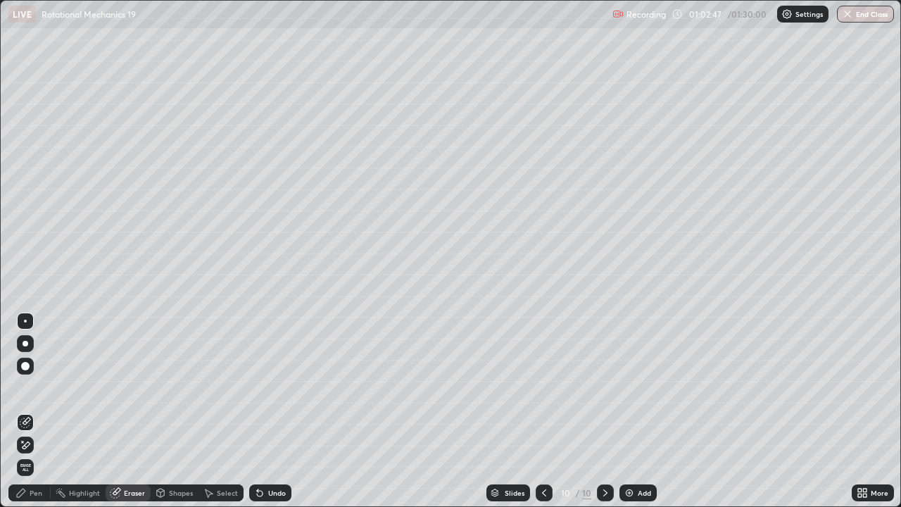
click at [39, 387] on div "Pen" at bounding box center [29, 492] width 42 height 17
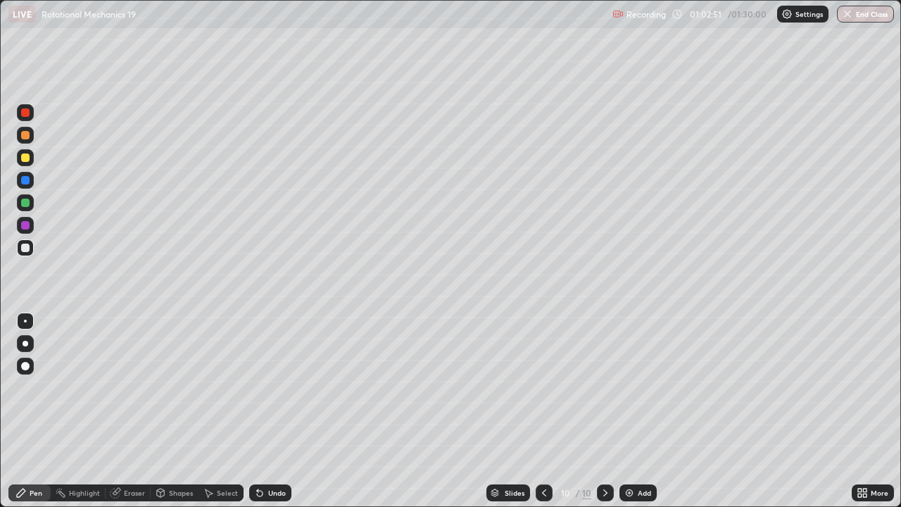
click at [119, 387] on icon at bounding box center [115, 492] width 11 height 11
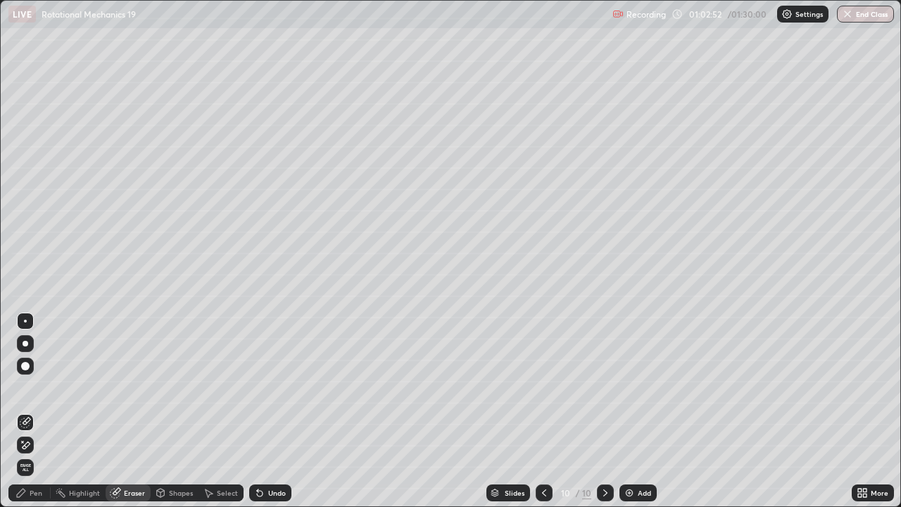
click at [23, 387] on icon at bounding box center [20, 492] width 11 height 11
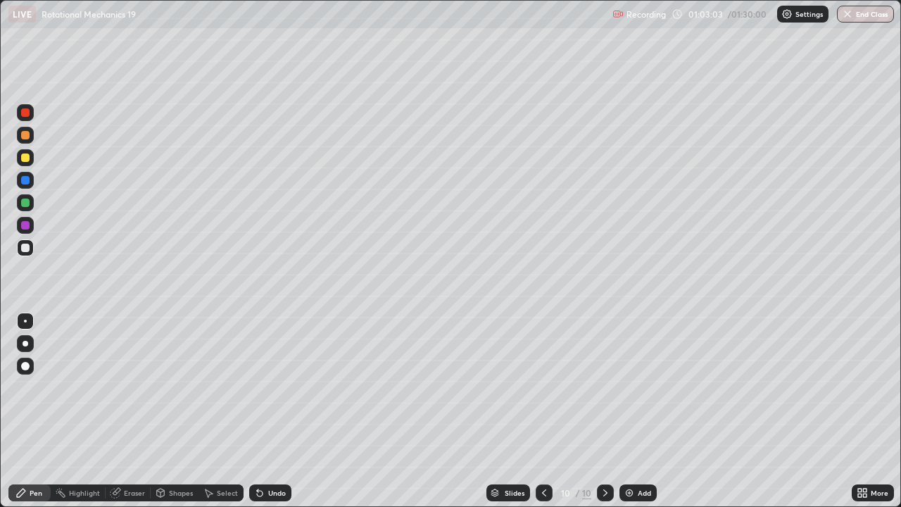
click at [272, 387] on div "Undo" at bounding box center [270, 492] width 42 height 17
click at [638, 387] on div "Add" at bounding box center [644, 492] width 13 height 7
click at [26, 133] on div at bounding box center [25, 135] width 8 height 8
click at [544, 387] on icon at bounding box center [544, 492] width 11 height 11
click at [131, 387] on div "Eraser" at bounding box center [134, 492] width 21 height 7
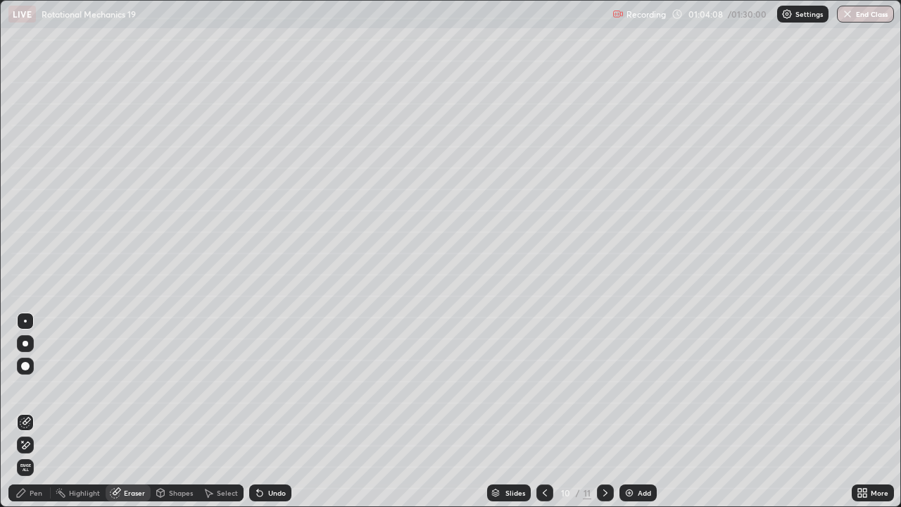
click at [23, 387] on div "Pen" at bounding box center [29, 492] width 42 height 17
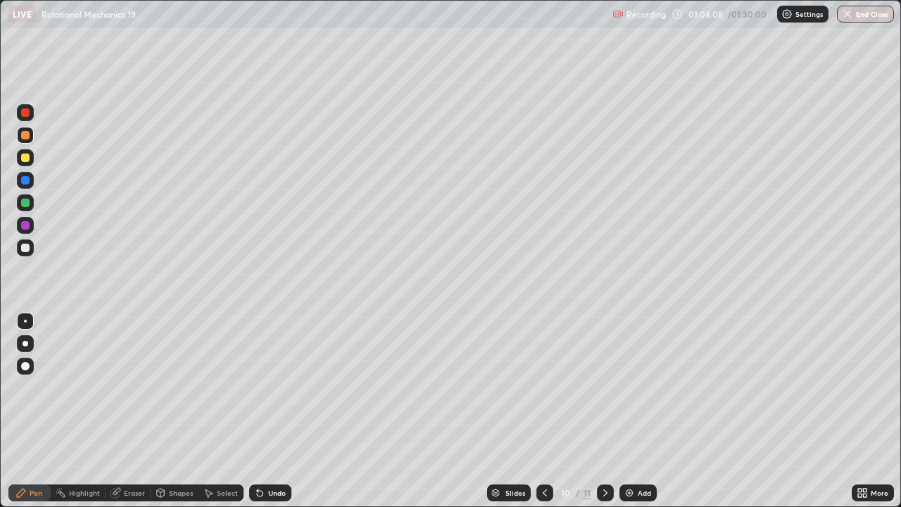
click at [23, 256] on div at bounding box center [25, 247] width 17 height 17
click at [275, 387] on div "Undo" at bounding box center [270, 492] width 42 height 17
click at [604, 387] on icon at bounding box center [605, 492] width 4 height 7
click at [25, 248] on div at bounding box center [25, 248] width 8 height 8
click at [282, 387] on div "Undo" at bounding box center [270, 492] width 42 height 17
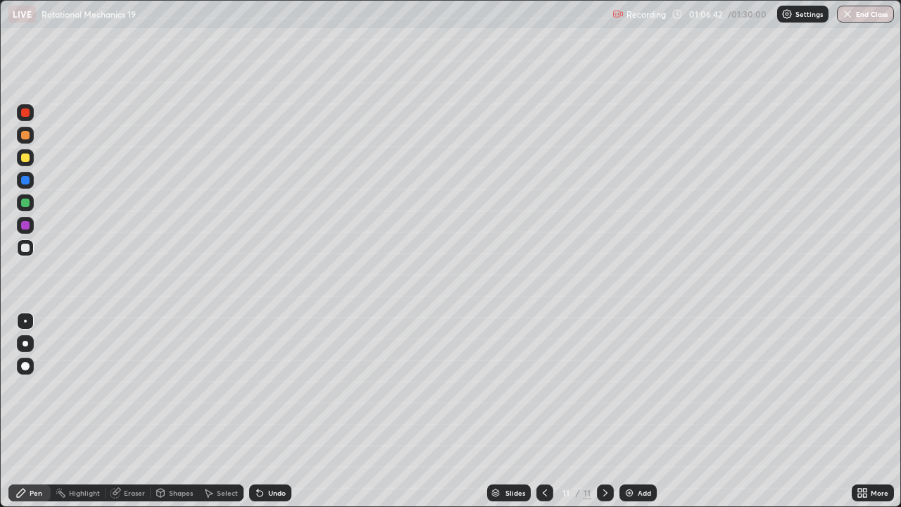
click at [130, 387] on div "Eraser" at bounding box center [134, 492] width 21 height 7
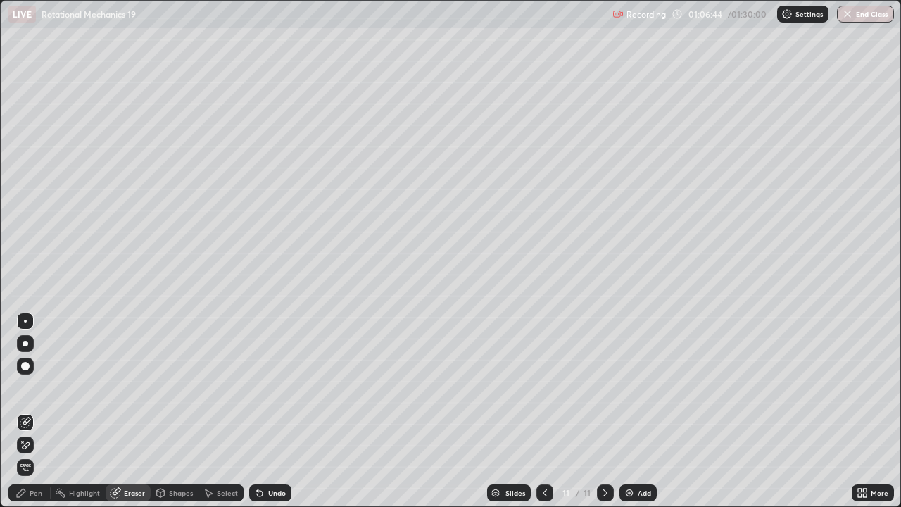
click at [20, 387] on icon at bounding box center [20, 492] width 11 height 11
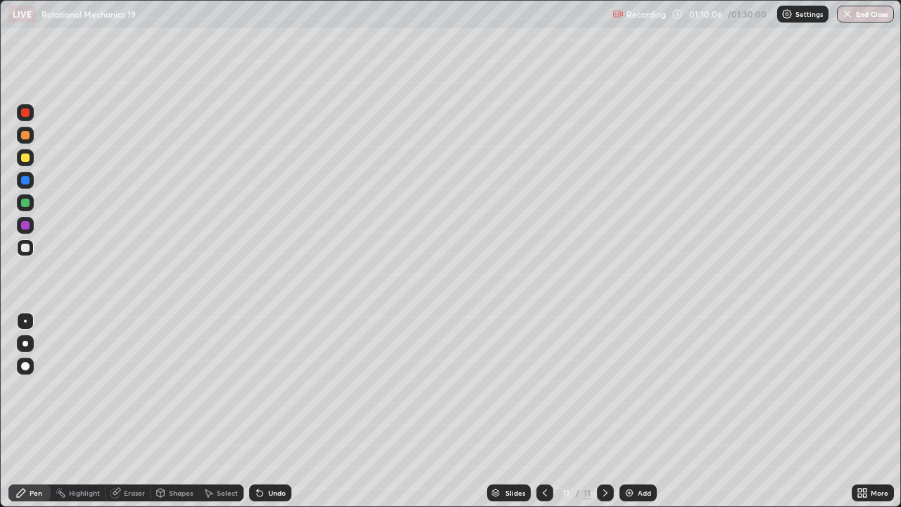
click at [631, 387] on img at bounding box center [629, 492] width 11 height 11
click at [28, 137] on div at bounding box center [25, 135] width 8 height 8
click at [265, 387] on div "Undo" at bounding box center [270, 492] width 42 height 17
click at [268, 387] on div "Undo" at bounding box center [277, 492] width 18 height 7
click at [258, 387] on icon at bounding box center [260, 494] width 6 height 6
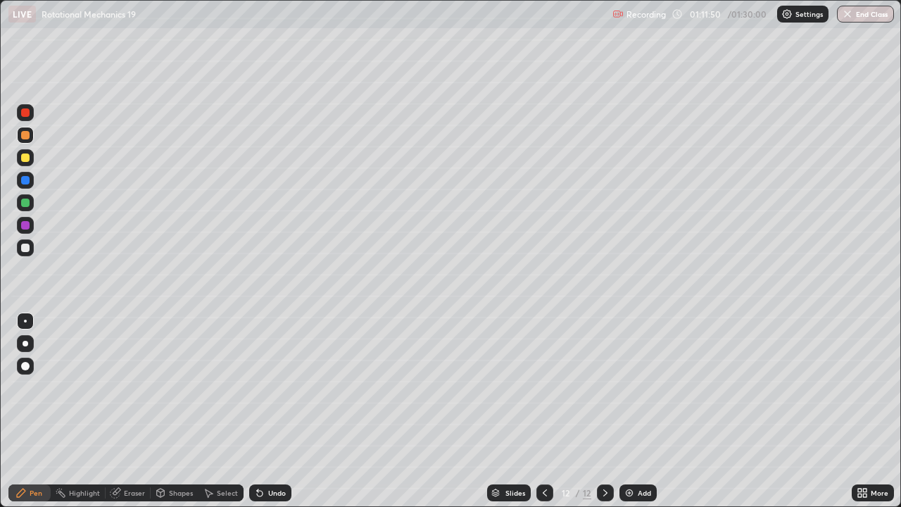
click at [277, 387] on div "Undo" at bounding box center [277, 492] width 18 height 7
click at [20, 248] on div at bounding box center [25, 247] width 17 height 17
click at [272, 387] on div "Undo" at bounding box center [277, 492] width 18 height 7
click at [258, 387] on icon at bounding box center [260, 494] width 6 height 6
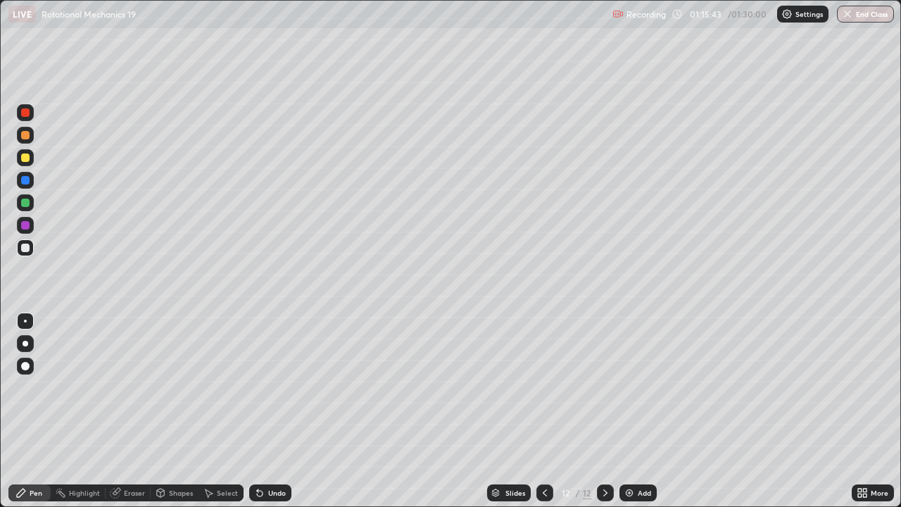
click at [632, 387] on img at bounding box center [629, 492] width 11 height 11
click at [26, 140] on div at bounding box center [25, 135] width 17 height 17
click at [25, 203] on div at bounding box center [25, 203] width 8 height 8
click at [257, 387] on icon at bounding box center [257, 489] width 1 height 1
click at [27, 251] on div at bounding box center [25, 248] width 8 height 8
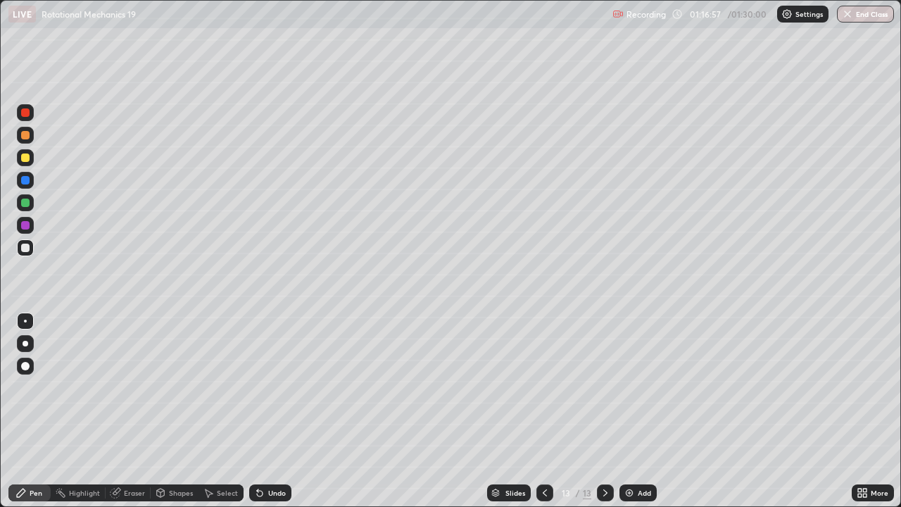
click at [277, 387] on div "Undo" at bounding box center [270, 492] width 42 height 17
click at [279, 387] on div "Undo" at bounding box center [277, 492] width 18 height 7
click at [280, 387] on div "Undo" at bounding box center [277, 492] width 18 height 7
click at [274, 387] on div "Undo" at bounding box center [270, 492] width 42 height 17
click at [271, 387] on div "Undo" at bounding box center [277, 492] width 18 height 7
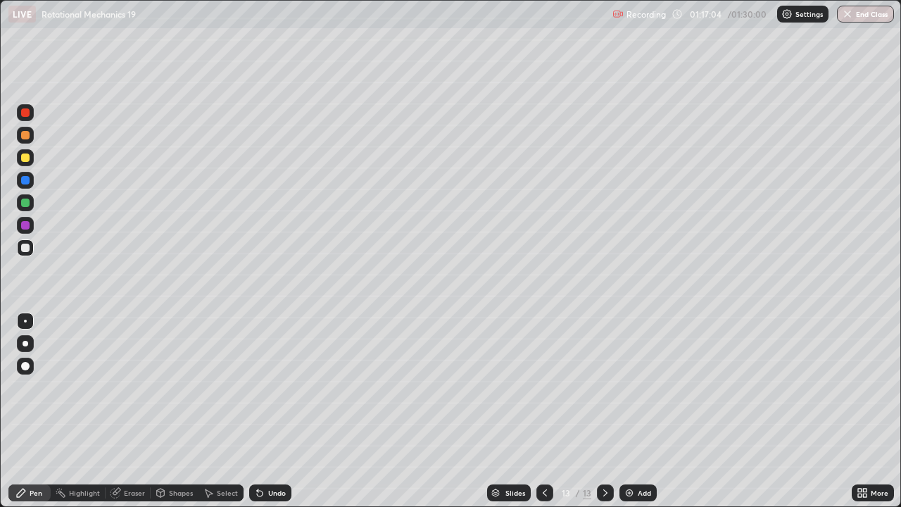
click at [275, 387] on div "Undo" at bounding box center [277, 492] width 18 height 7
click at [274, 387] on div "Undo" at bounding box center [277, 492] width 18 height 7
click at [278, 387] on div "Undo" at bounding box center [277, 492] width 18 height 7
click at [279, 387] on div "Undo" at bounding box center [277, 492] width 18 height 7
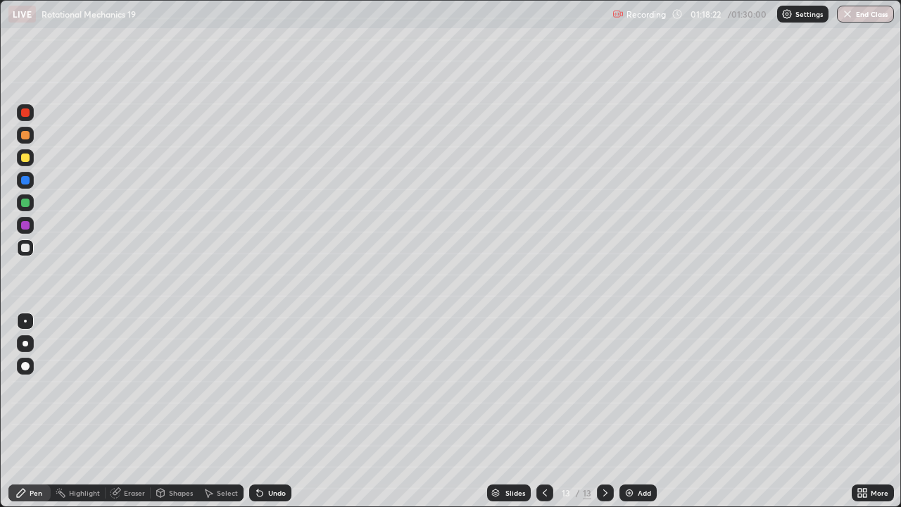
click at [179, 387] on div "Shapes" at bounding box center [181, 492] width 24 height 7
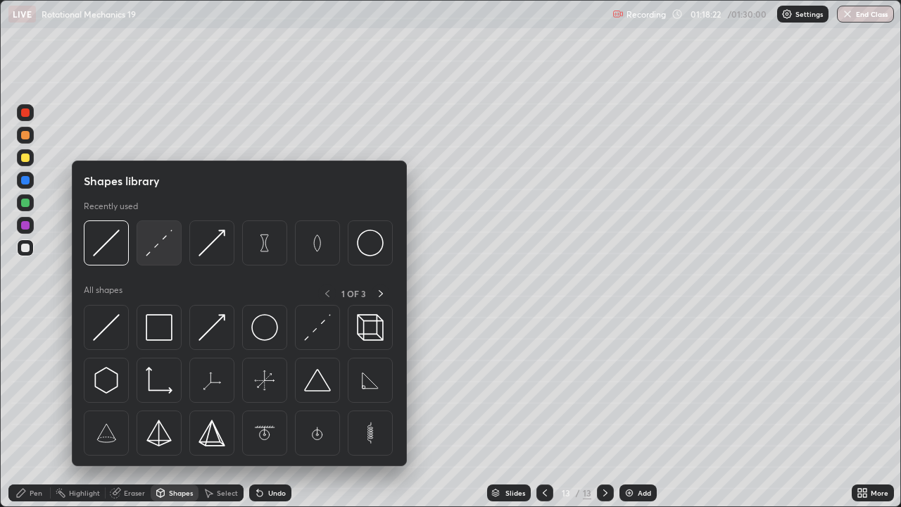
click at [153, 249] on img at bounding box center [159, 242] width 27 height 27
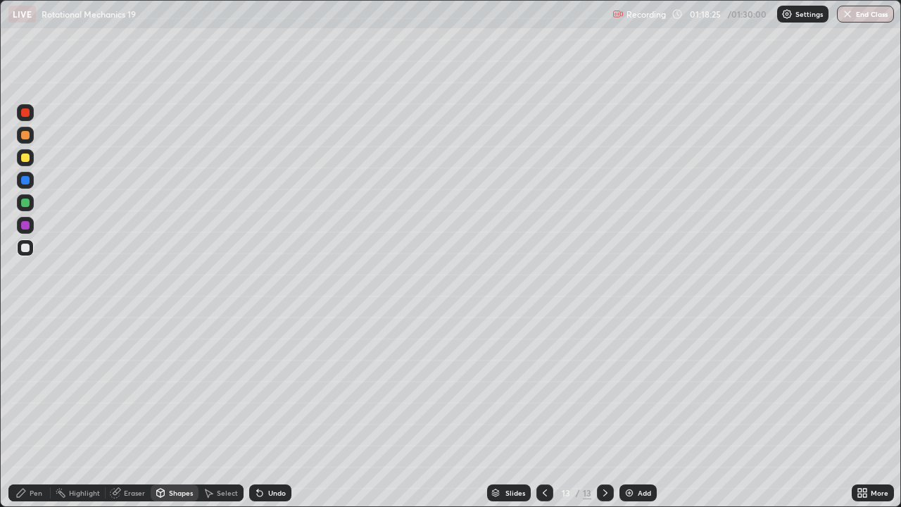
click at [34, 387] on div "Pen" at bounding box center [29, 492] width 42 height 17
click at [257, 387] on icon at bounding box center [260, 494] width 6 height 6
click at [259, 387] on icon at bounding box center [259, 492] width 11 height 11
click at [258, 387] on div "Undo" at bounding box center [270, 492] width 42 height 17
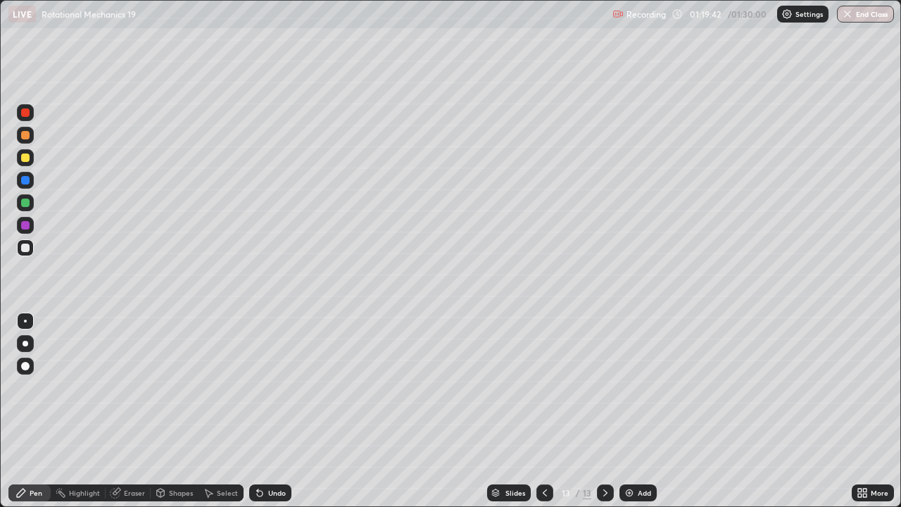
click at [638, 387] on div "Add" at bounding box center [644, 492] width 13 height 7
click at [30, 202] on div at bounding box center [25, 202] width 17 height 17
click at [542, 387] on div at bounding box center [544, 492] width 17 height 17
click at [603, 387] on icon at bounding box center [605, 492] width 11 height 11
click at [268, 387] on div "Undo" at bounding box center [270, 492] width 42 height 17
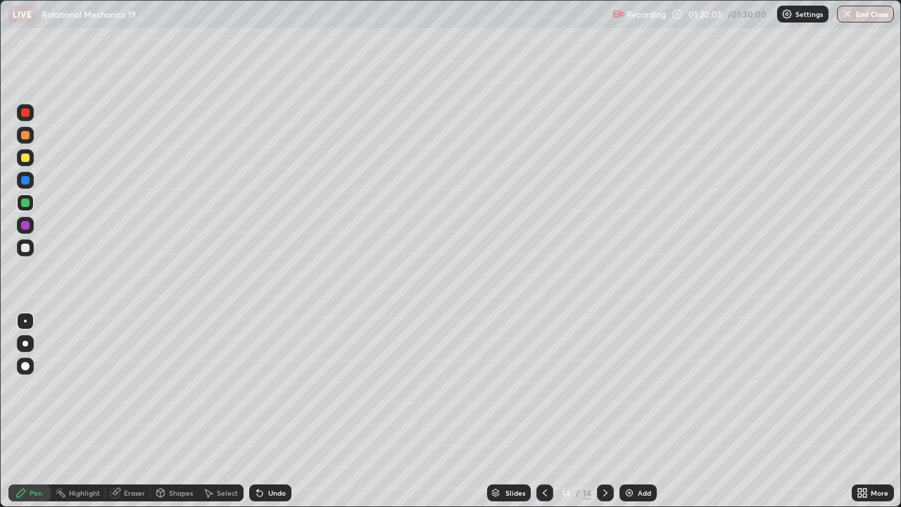
click at [272, 387] on div "Undo" at bounding box center [270, 492] width 42 height 17
click at [543, 387] on icon at bounding box center [545, 492] width 4 height 7
click at [876, 11] on button "End Class" at bounding box center [866, 14] width 56 height 17
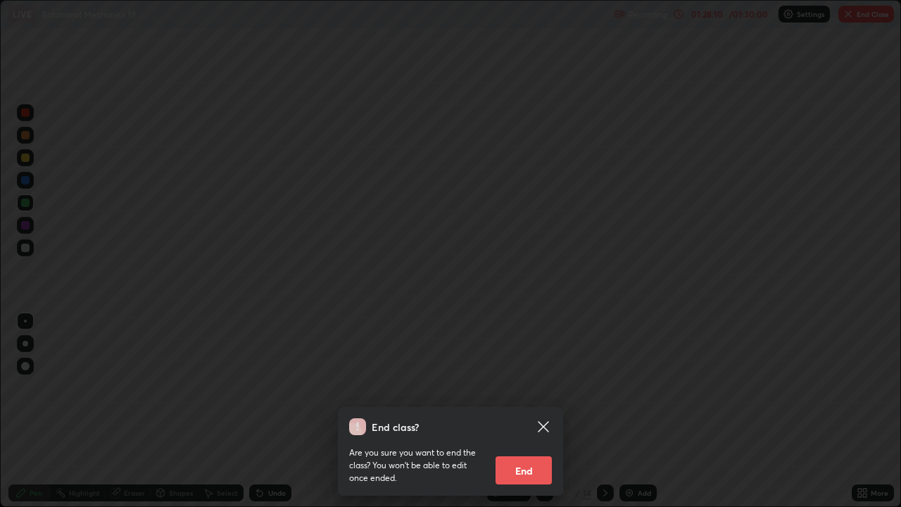
click at [522, 387] on button "End" at bounding box center [524, 470] width 56 height 28
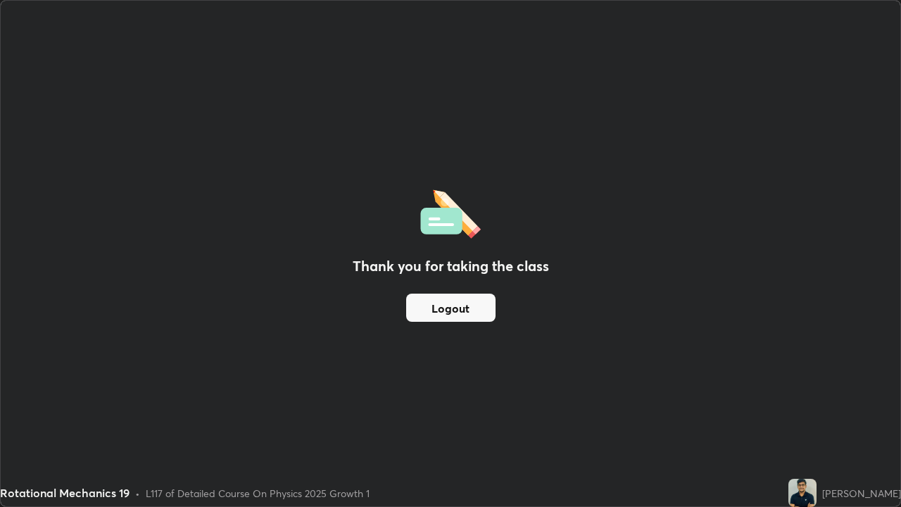
click at [467, 312] on button "Logout" at bounding box center [450, 308] width 89 height 28
click at [461, 310] on button "Logout" at bounding box center [450, 308] width 89 height 28
click at [468, 310] on button "Logout" at bounding box center [450, 308] width 89 height 28
click at [416, 386] on div "Thank you for taking the class Logout" at bounding box center [451, 253] width 900 height 505
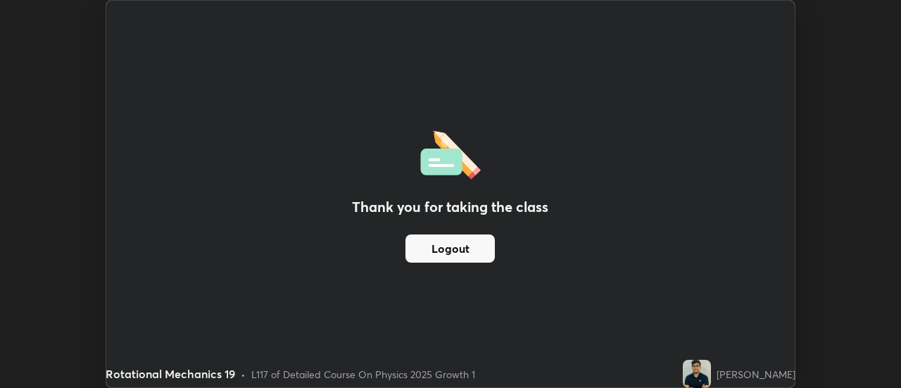
scroll to position [70003, 69490]
